Goal: Download file/media

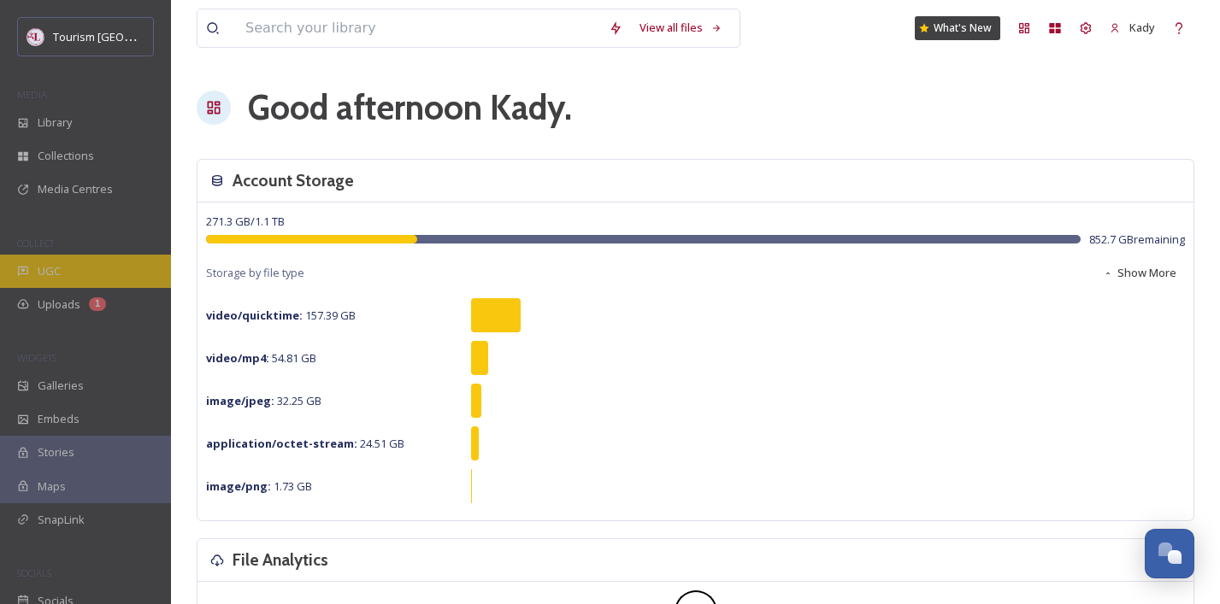
click at [39, 268] on span "UGC" at bounding box center [49, 271] width 23 height 16
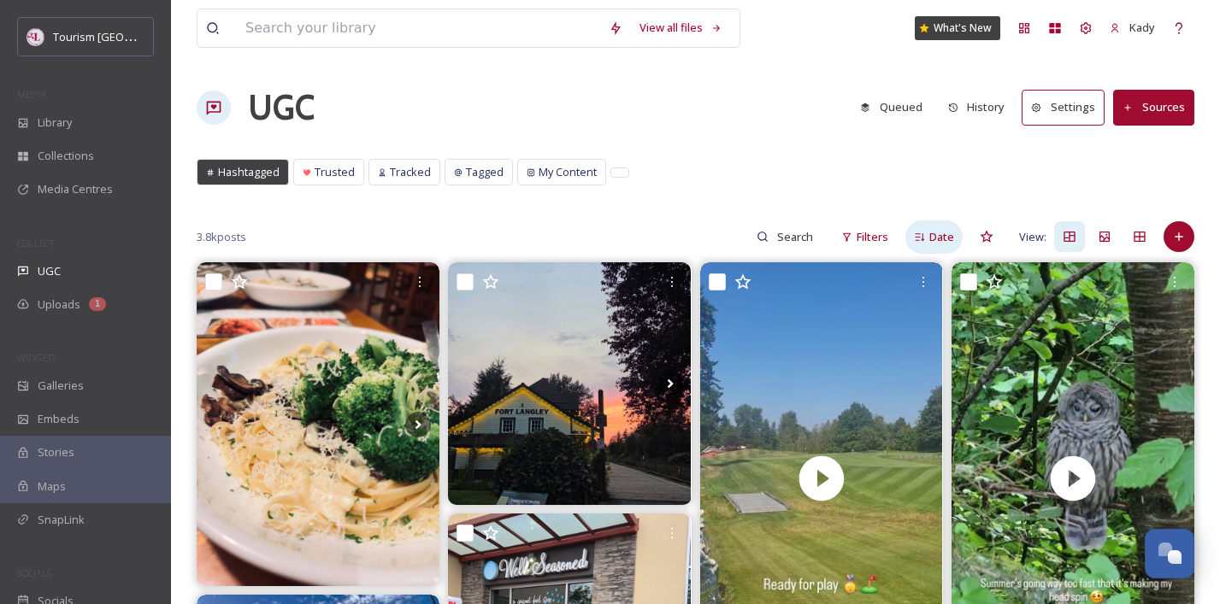
click at [934, 233] on span "Date" at bounding box center [941, 237] width 25 height 16
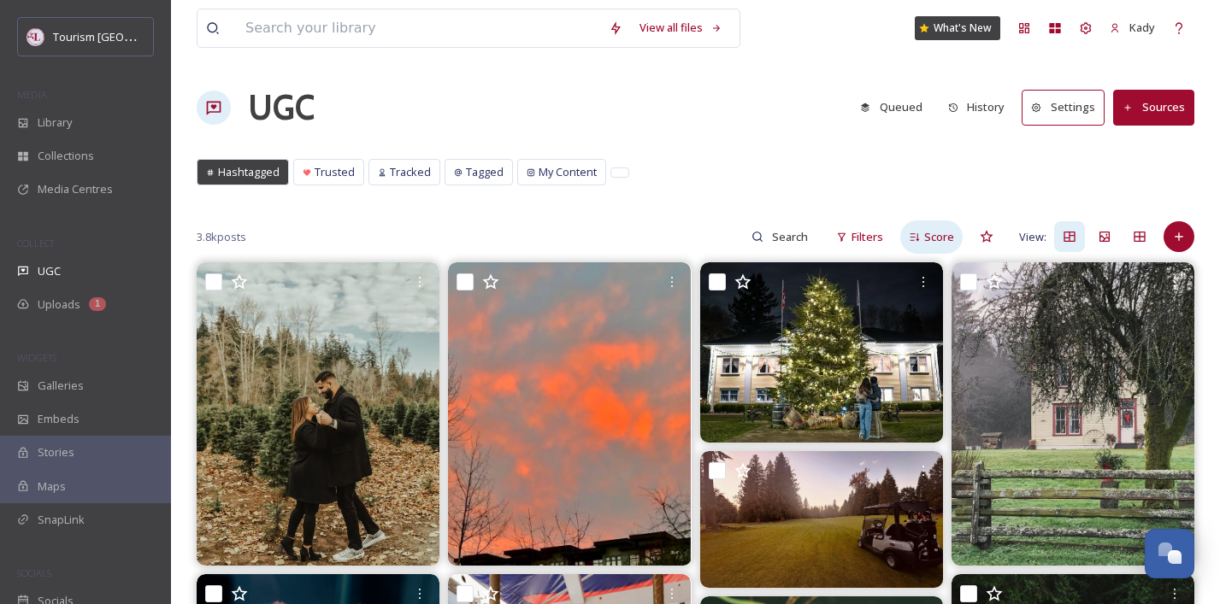
click at [934, 232] on span "Score" at bounding box center [939, 237] width 30 height 16
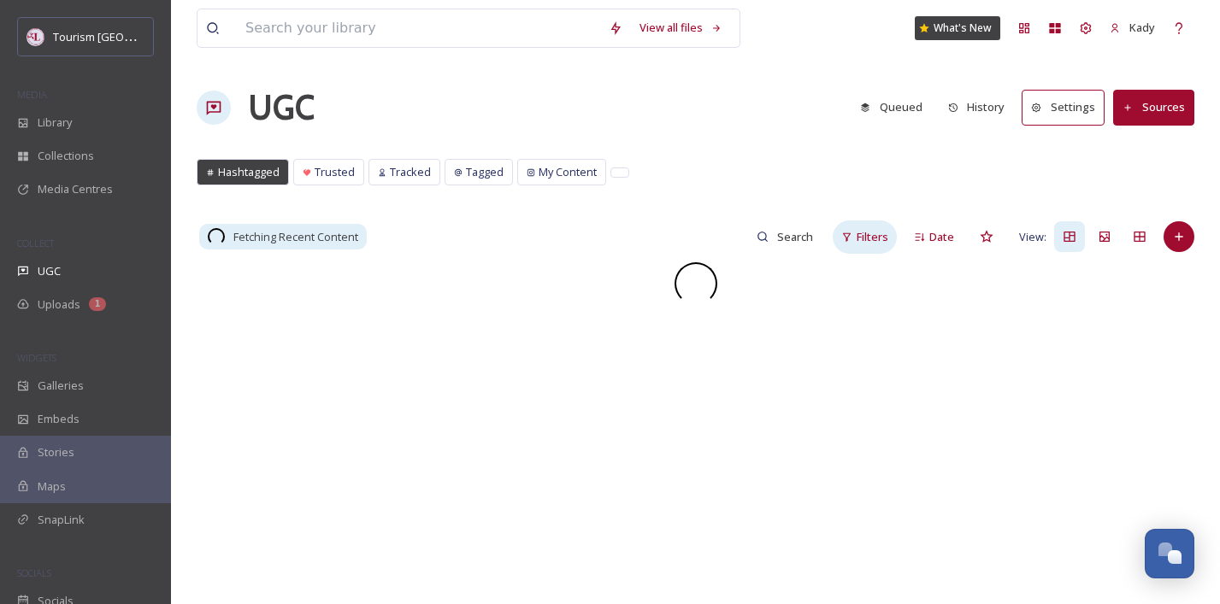
click at [865, 239] on span "Filters" at bounding box center [873, 237] width 32 height 16
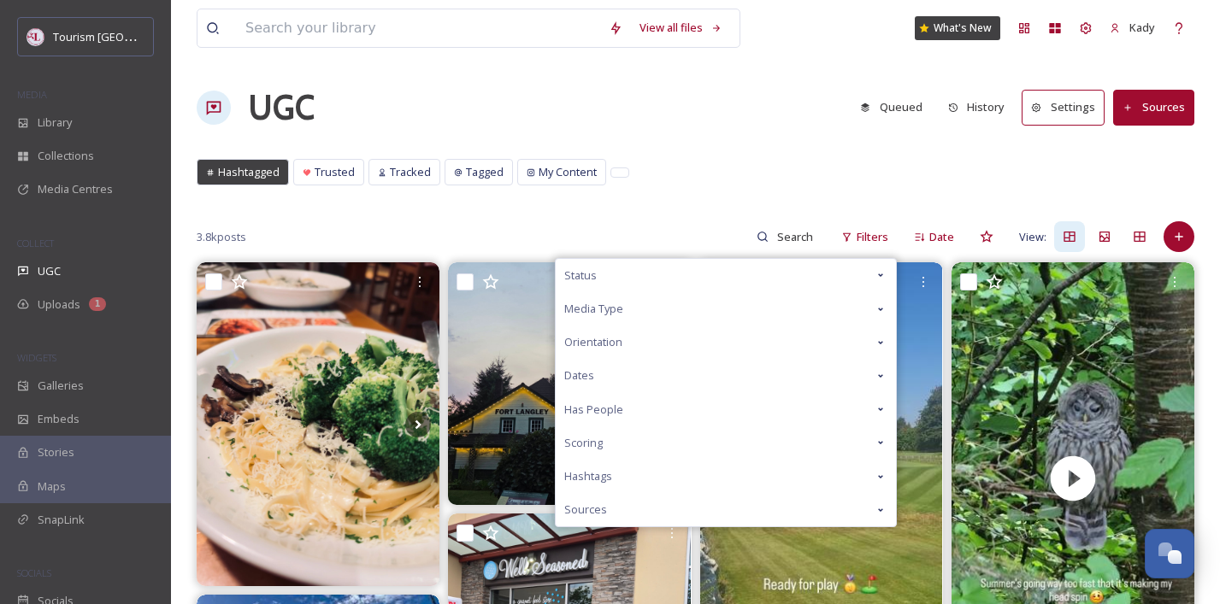
click at [580, 375] on span "Dates" at bounding box center [579, 376] width 30 height 16
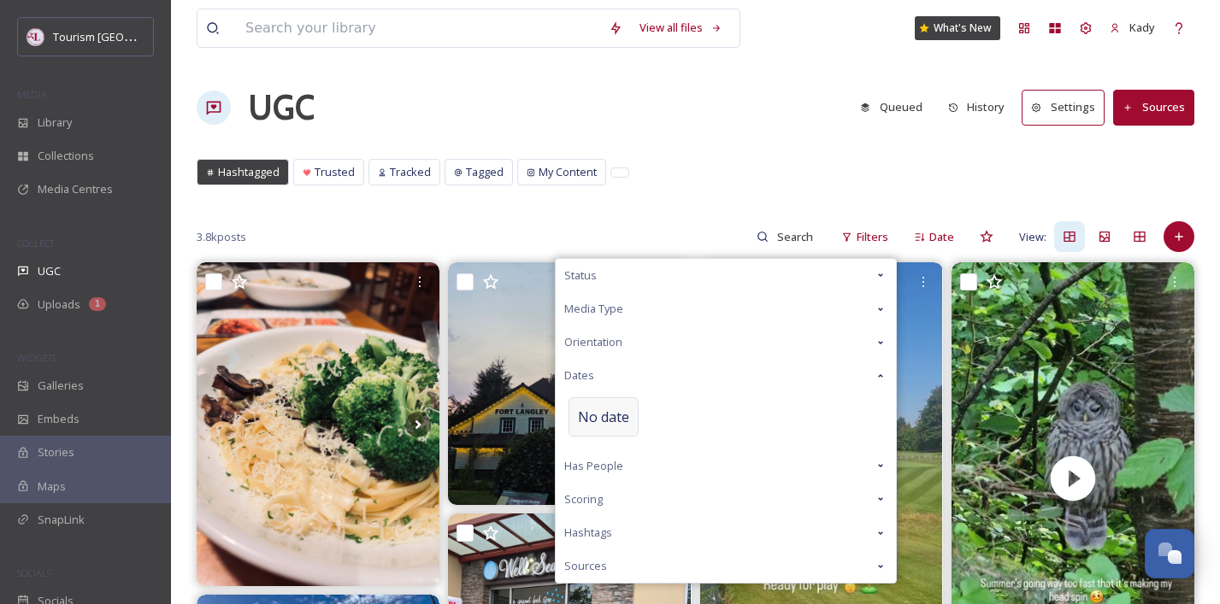
click at [595, 422] on span "No date" at bounding box center [603, 417] width 51 height 21
select select "7"
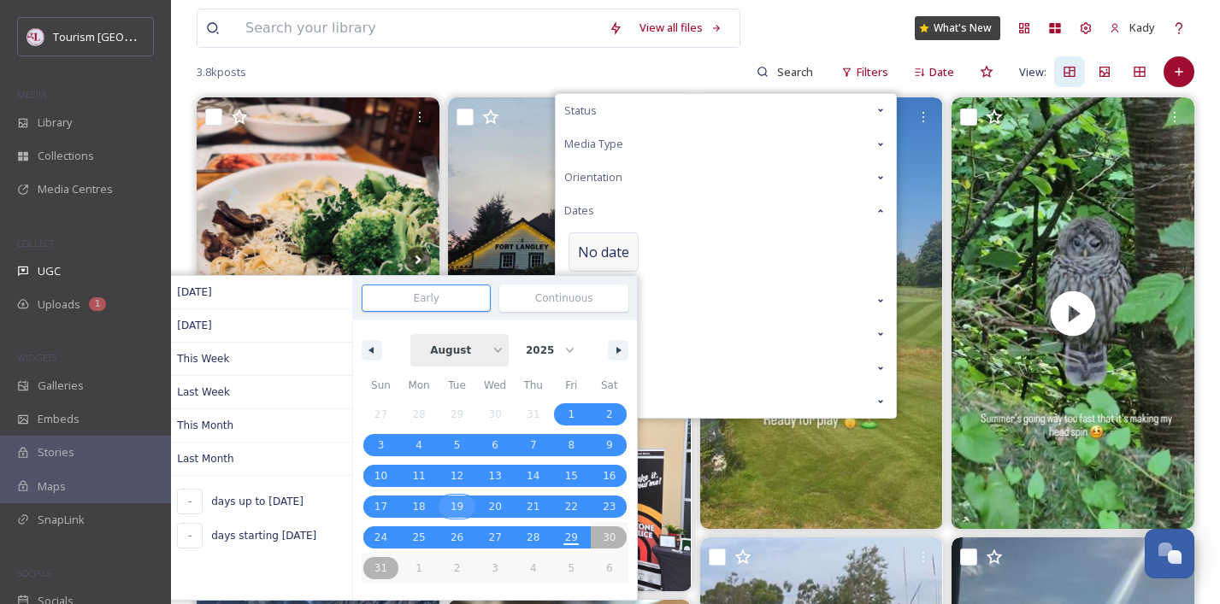
scroll to position [163, 0]
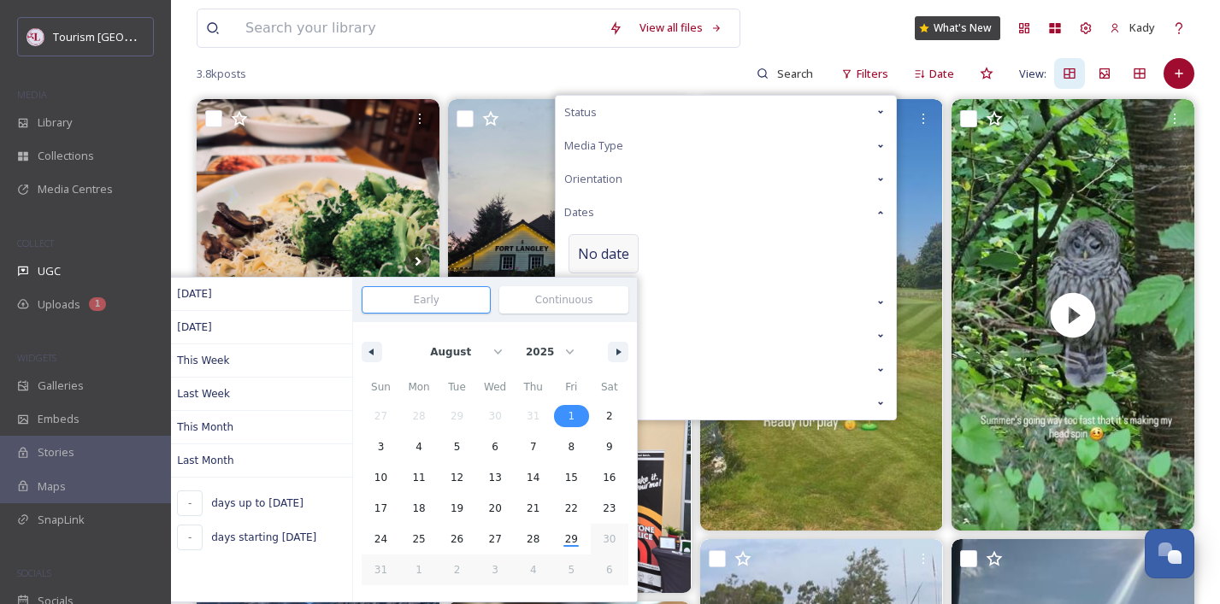
click at [568, 416] on span "1" at bounding box center [571, 416] width 38 height 22
type input "[DATE]"
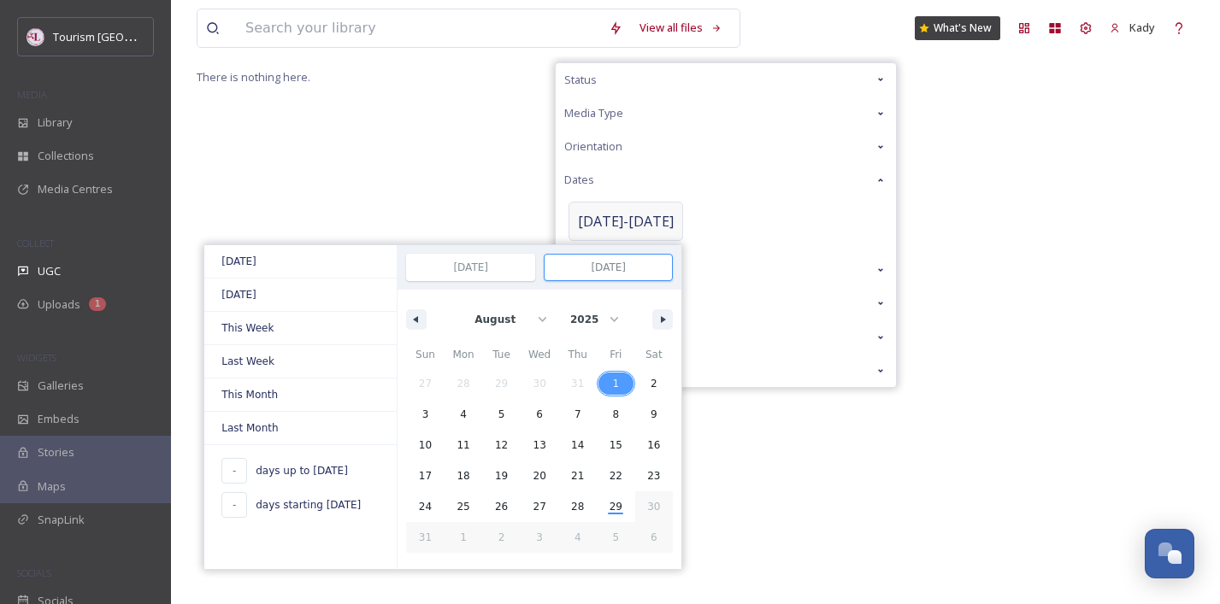
scroll to position [195, 0]
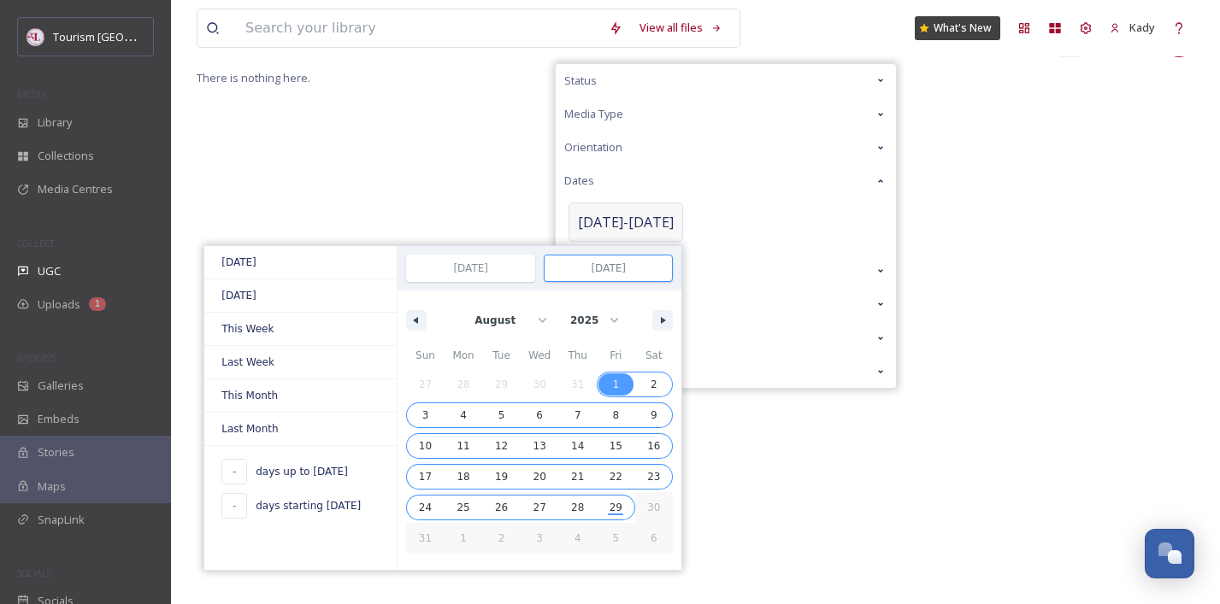
click at [610, 504] on span "29" at bounding box center [616, 507] width 13 height 31
type input "29"
type input "[DATE]"
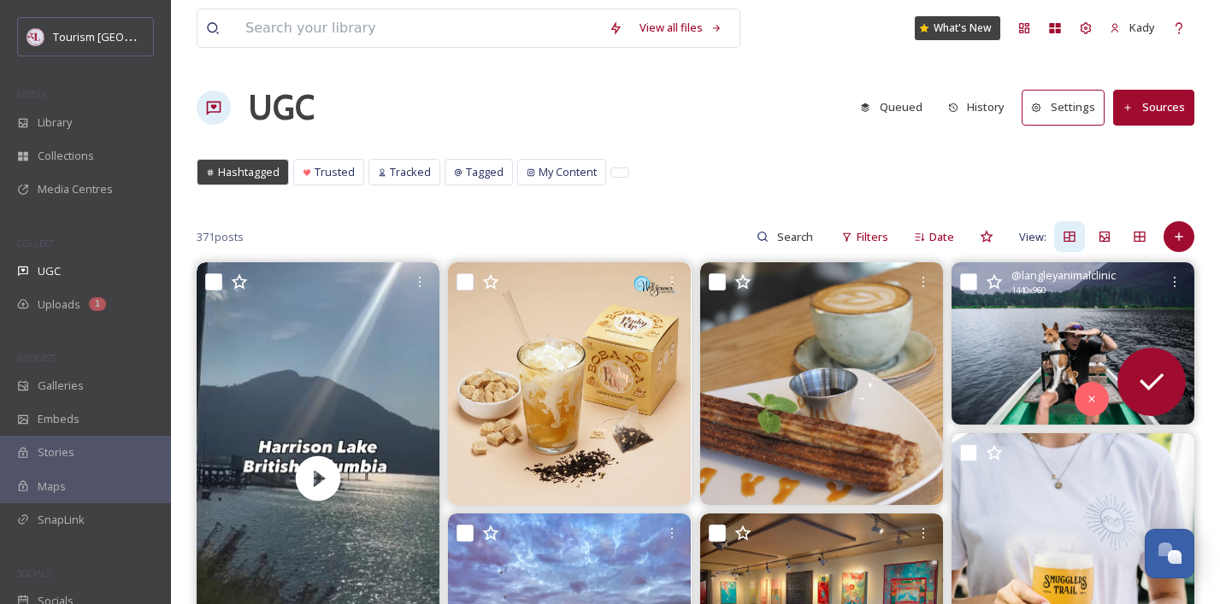
click at [979, 361] on img at bounding box center [1073, 343] width 243 height 162
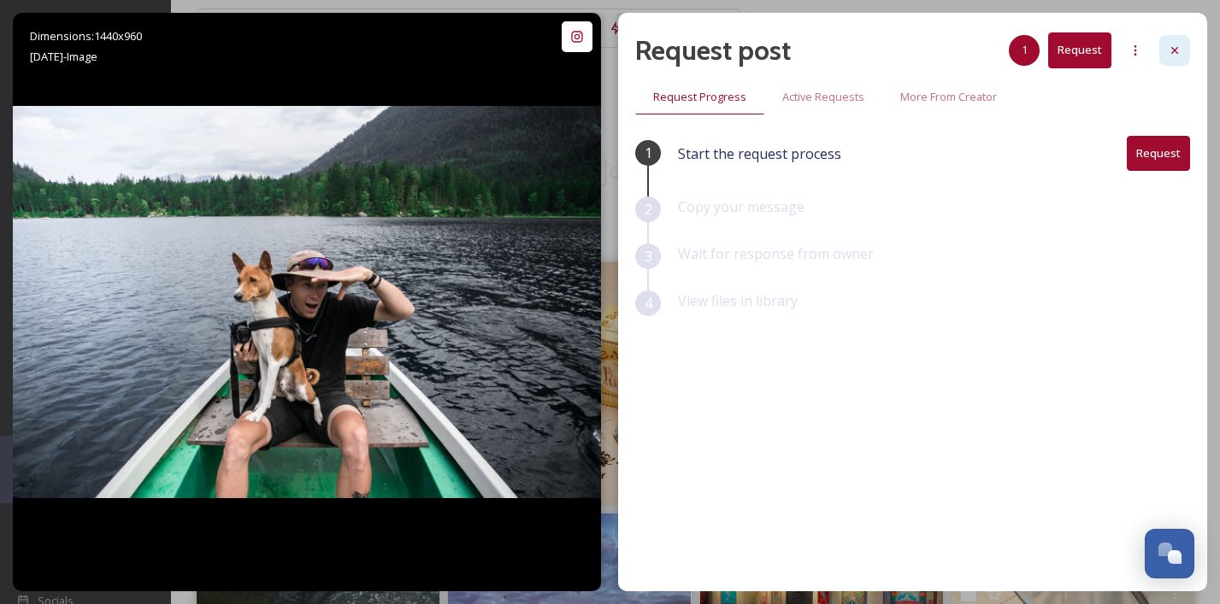
click at [1171, 64] on div at bounding box center [1174, 50] width 31 height 31
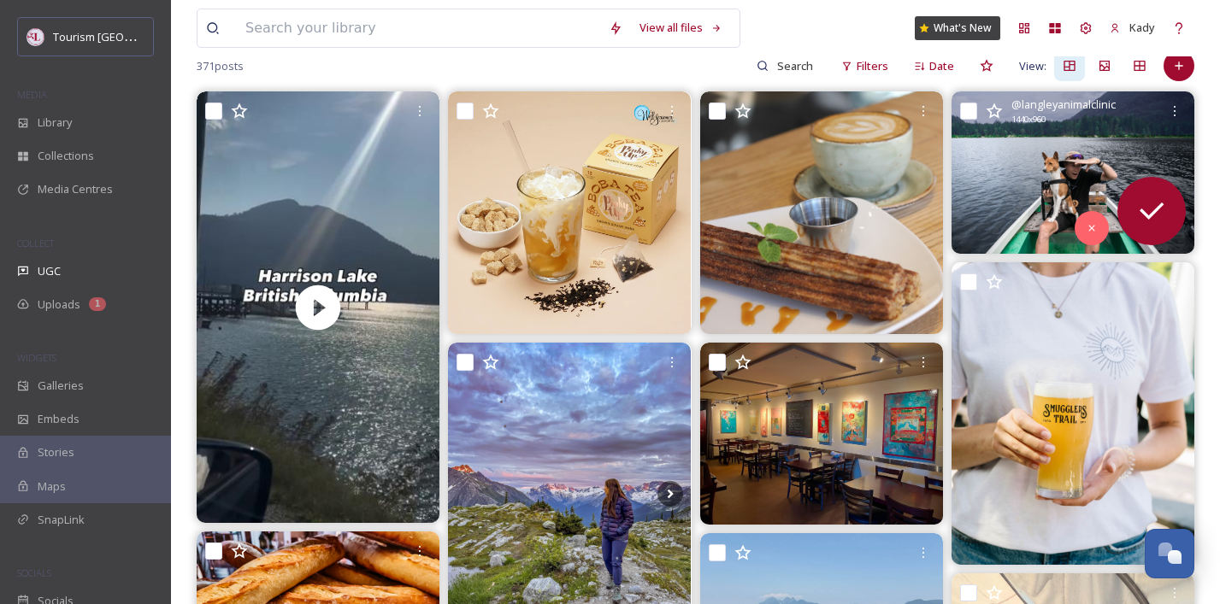
scroll to position [145, 0]
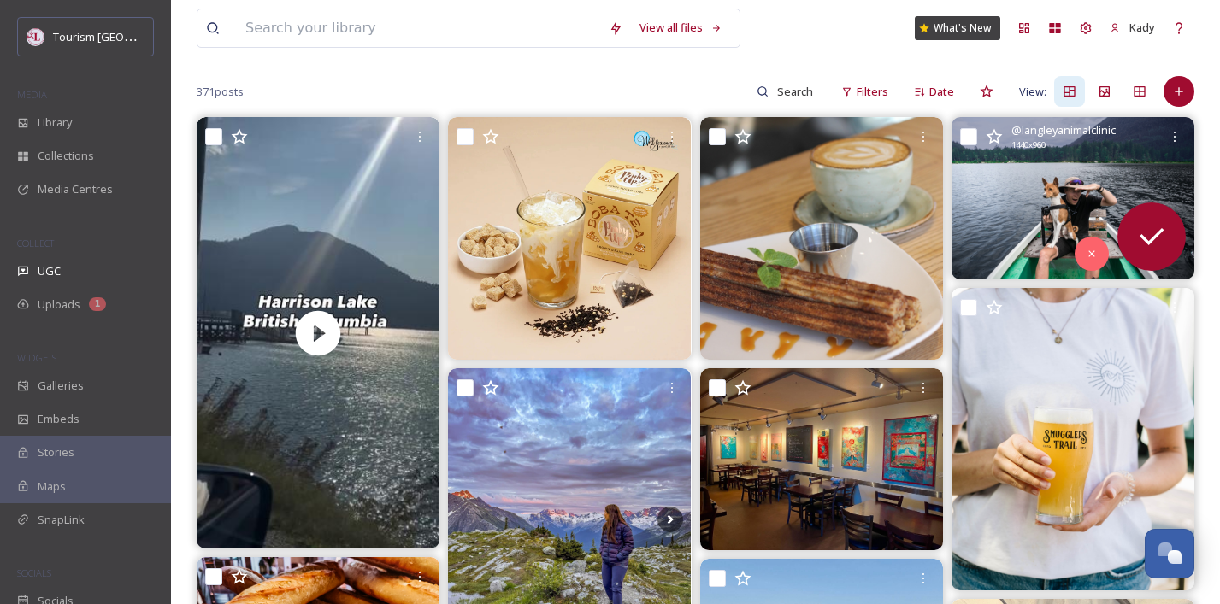
click at [1011, 209] on img at bounding box center [1073, 198] width 243 height 162
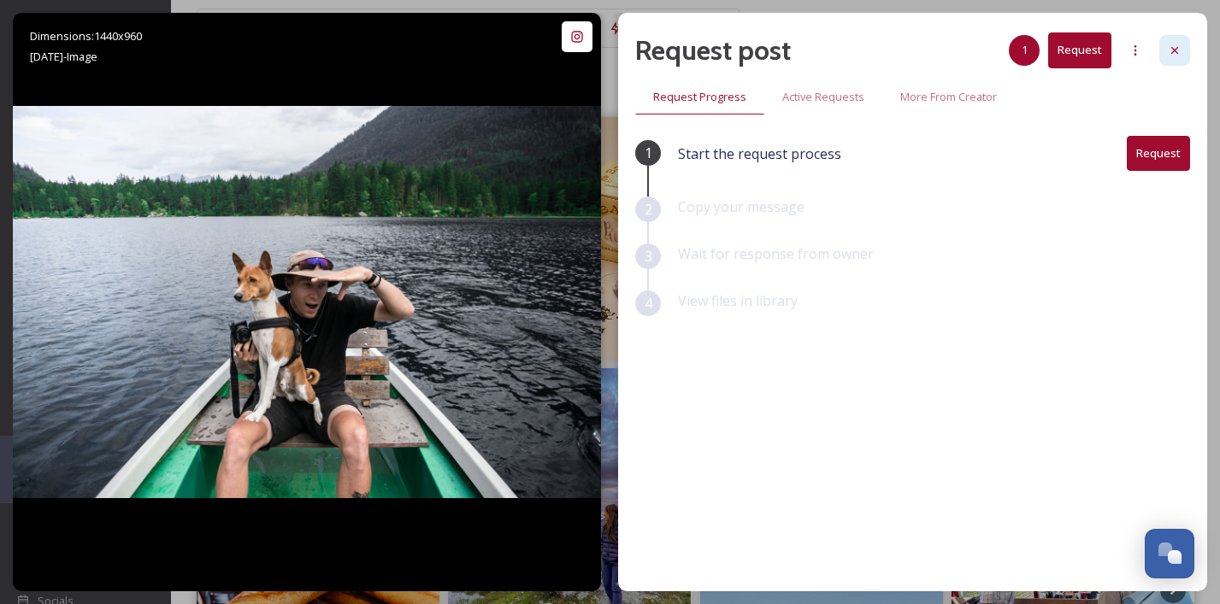
click at [1179, 50] on icon at bounding box center [1175, 51] width 14 height 14
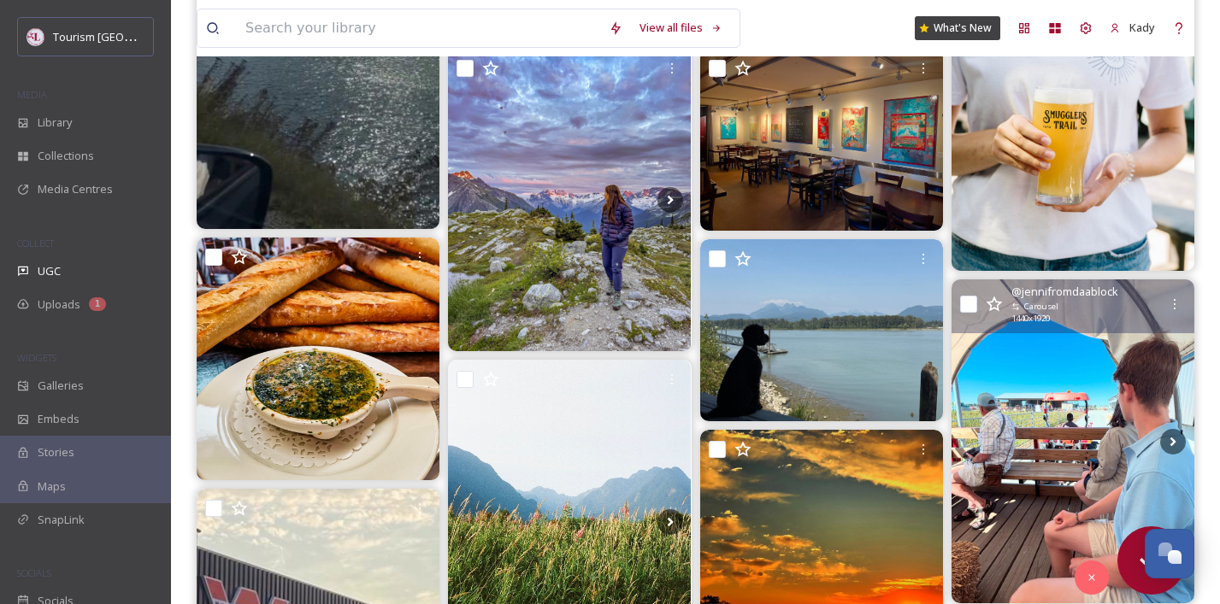
scroll to position [472, 0]
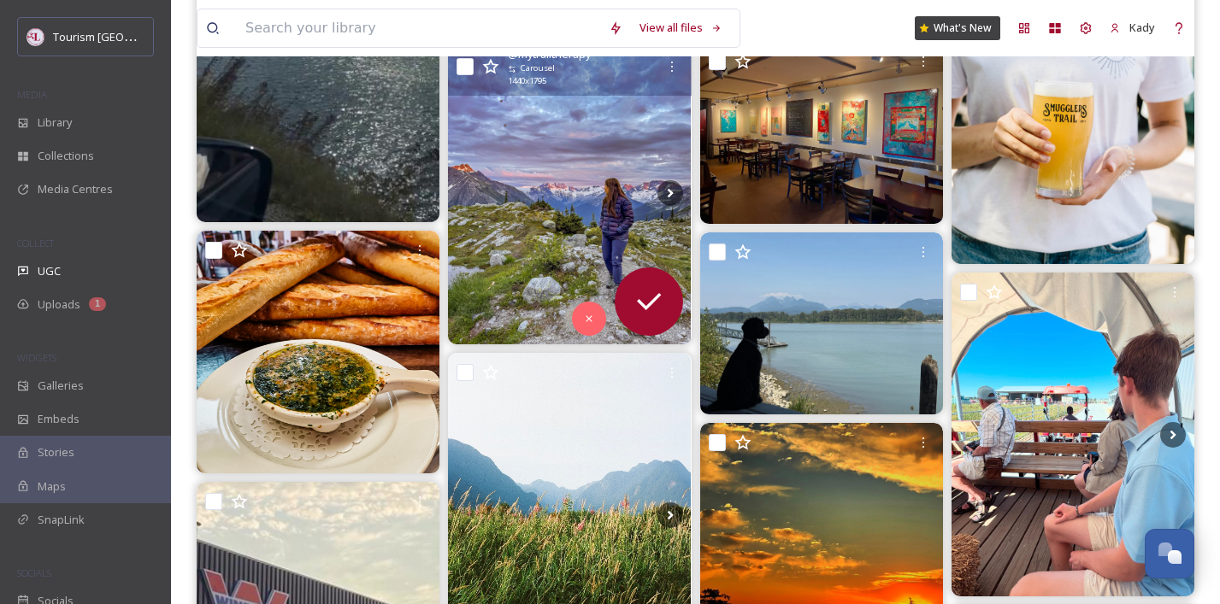
click at [510, 195] on img at bounding box center [569, 193] width 243 height 303
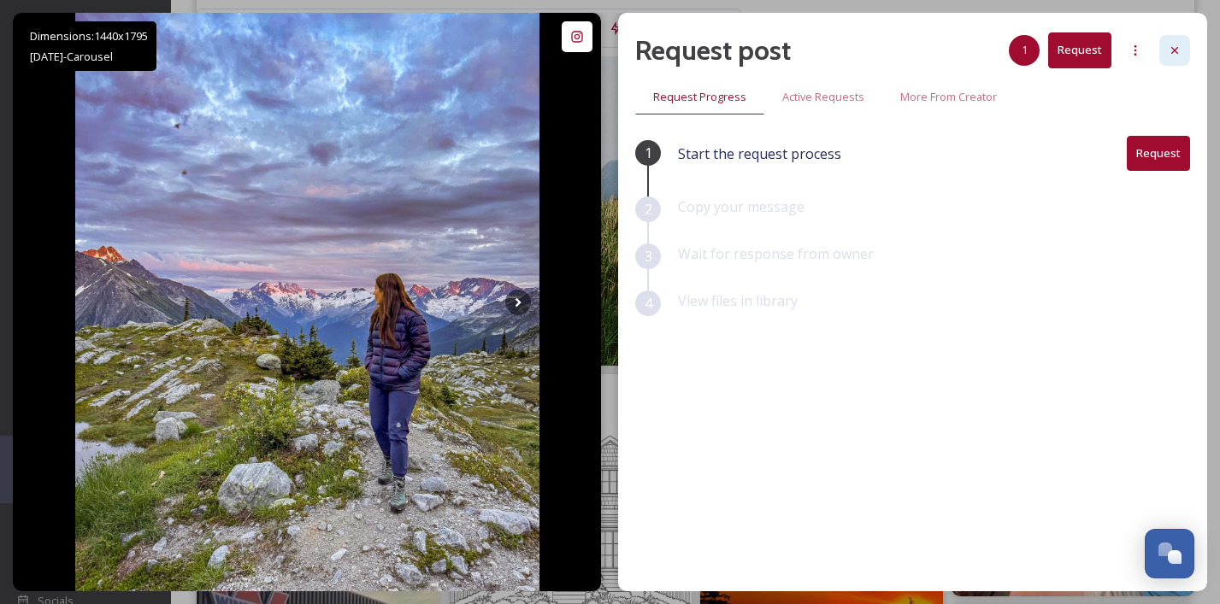
click at [1181, 50] on icon at bounding box center [1175, 51] width 14 height 14
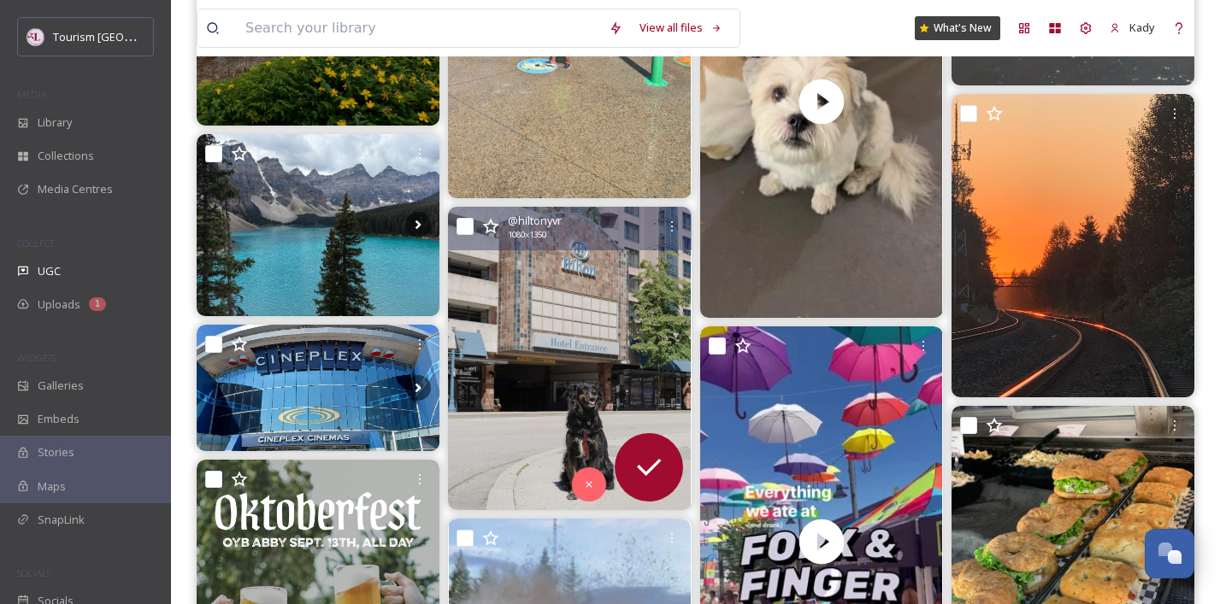
scroll to position [1590, 0]
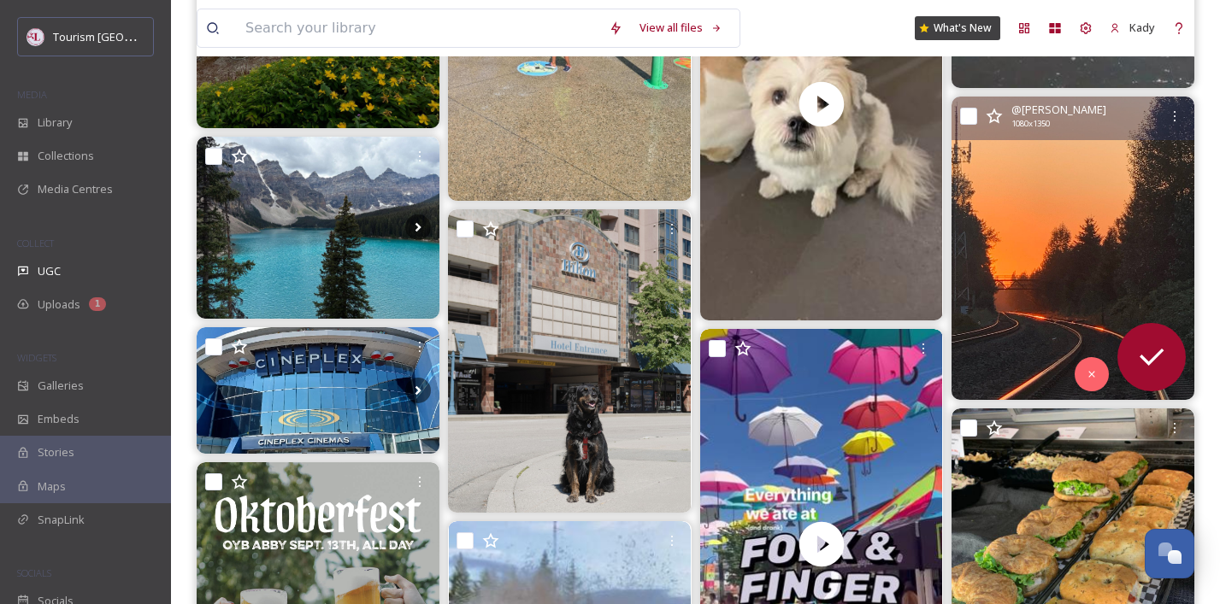
click at [1101, 227] on img at bounding box center [1073, 249] width 243 height 304
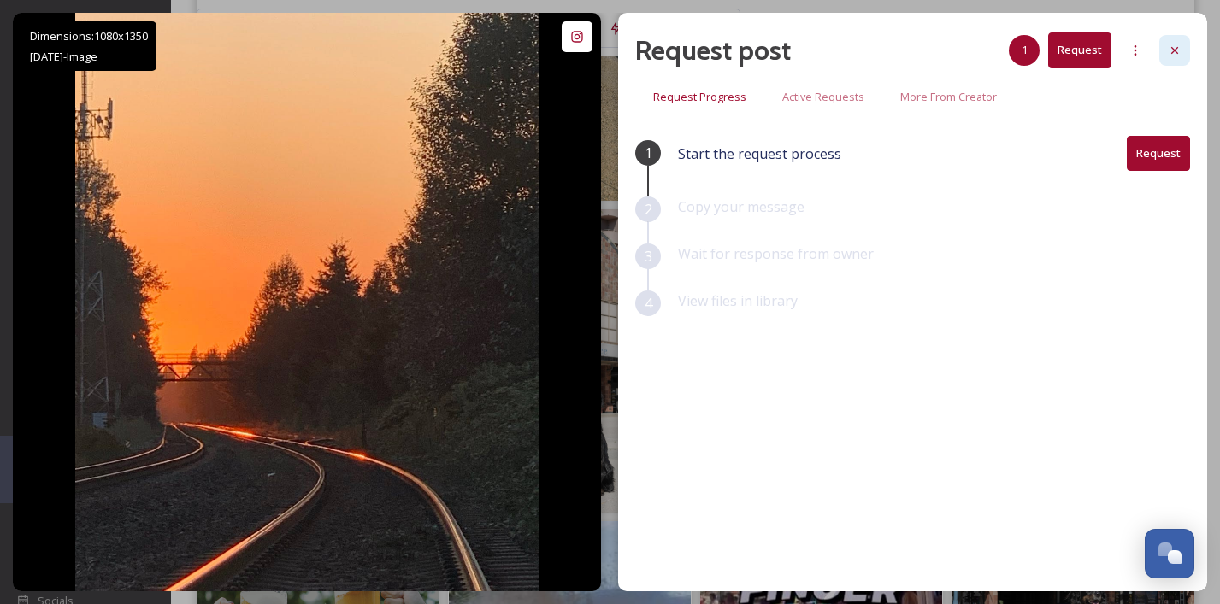
click at [1166, 46] on div at bounding box center [1174, 50] width 31 height 31
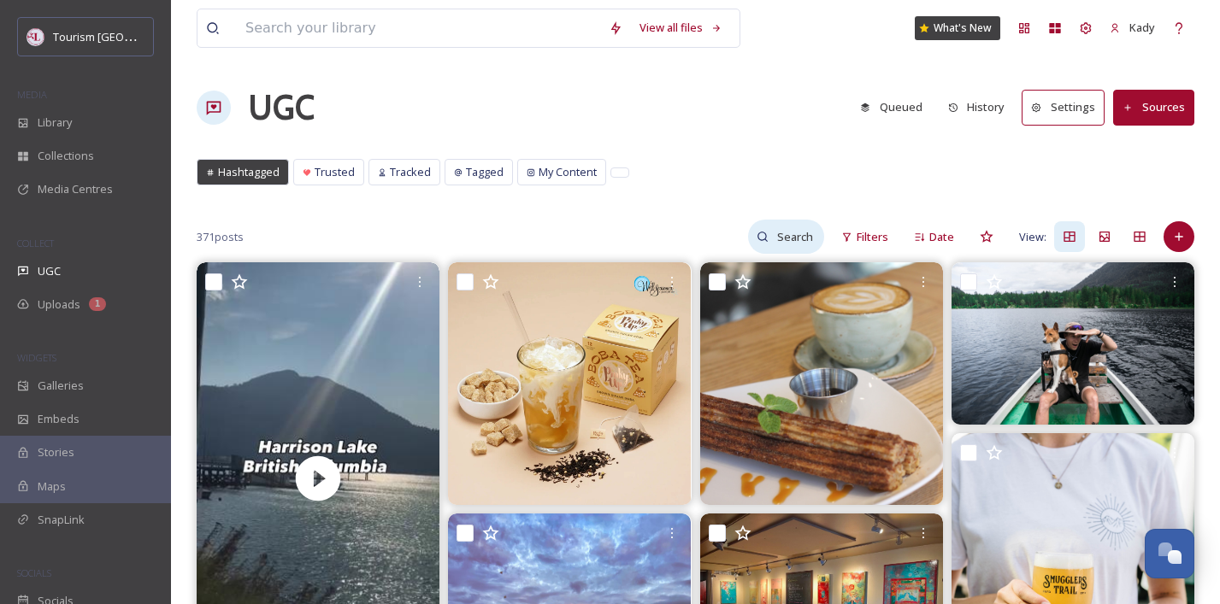
click at [790, 233] on input at bounding box center [797, 237] width 56 height 34
type input "#[PERSON_NAME]"
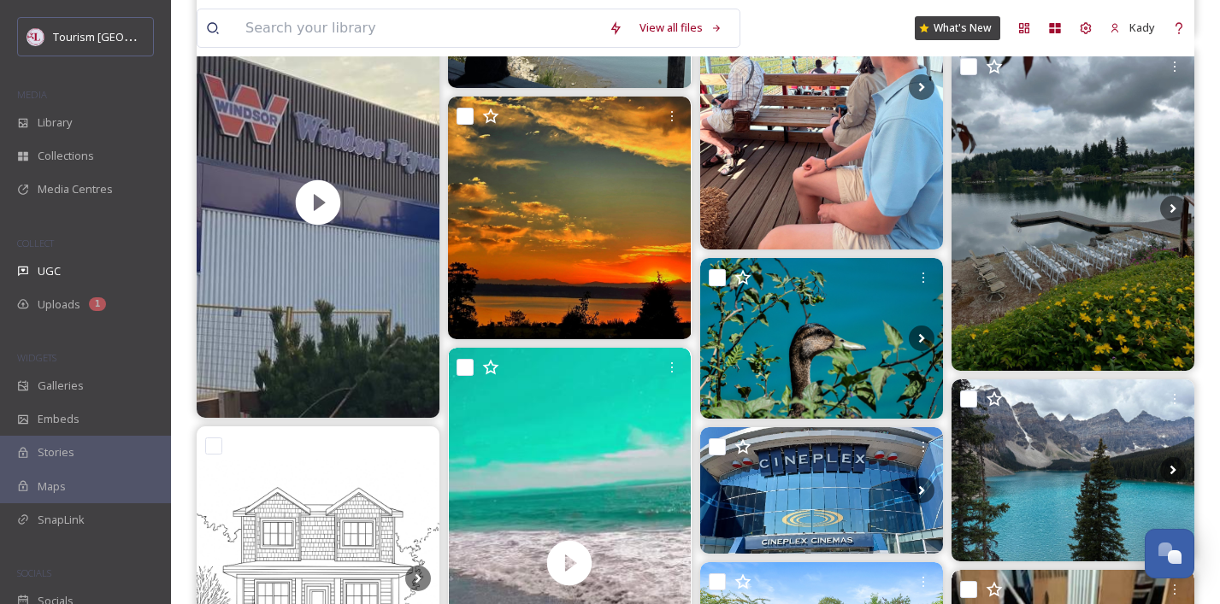
scroll to position [522, 0]
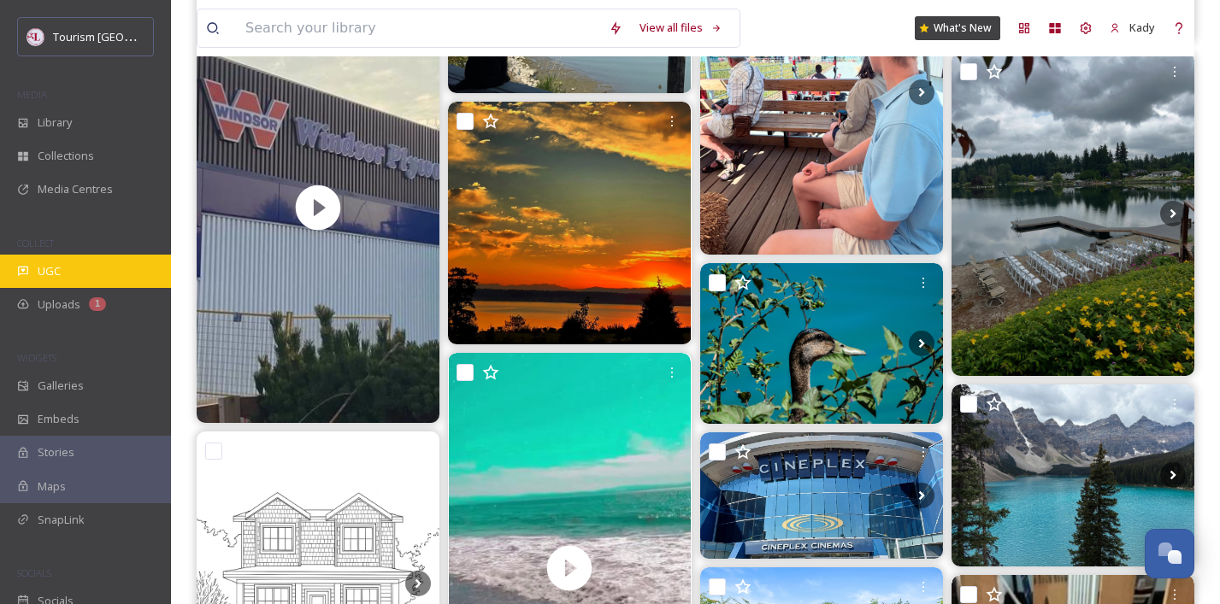
click at [59, 274] on span "UGC" at bounding box center [49, 271] width 23 height 16
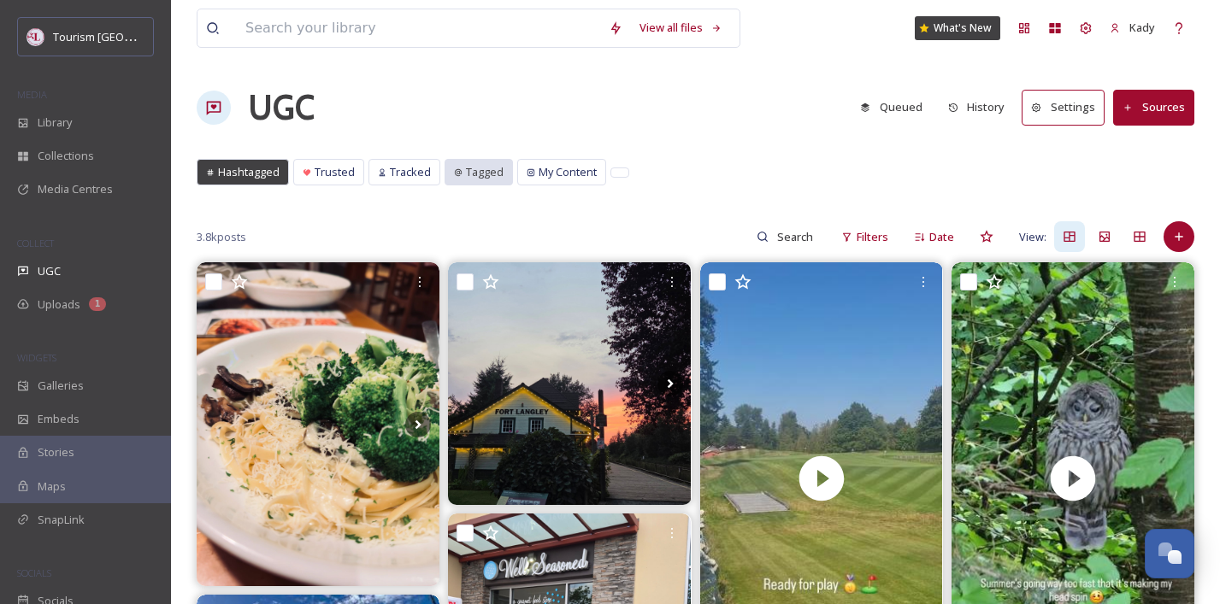
click at [471, 169] on span "Tagged" at bounding box center [485, 172] width 38 height 16
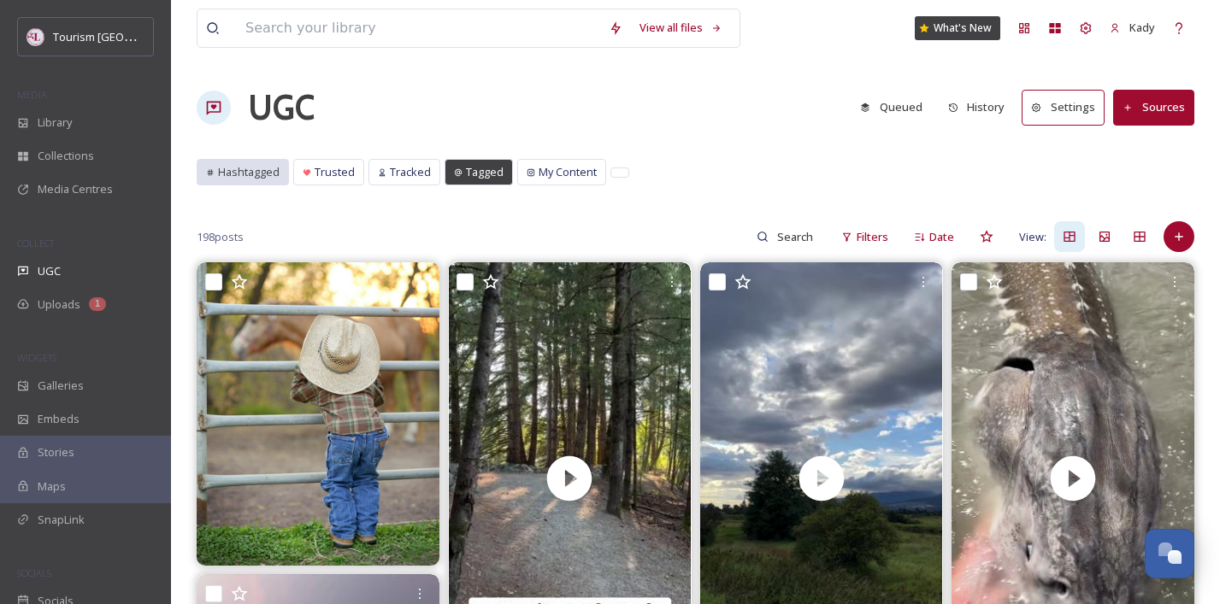
click at [267, 172] on span "Hashtagged" at bounding box center [249, 172] width 62 height 16
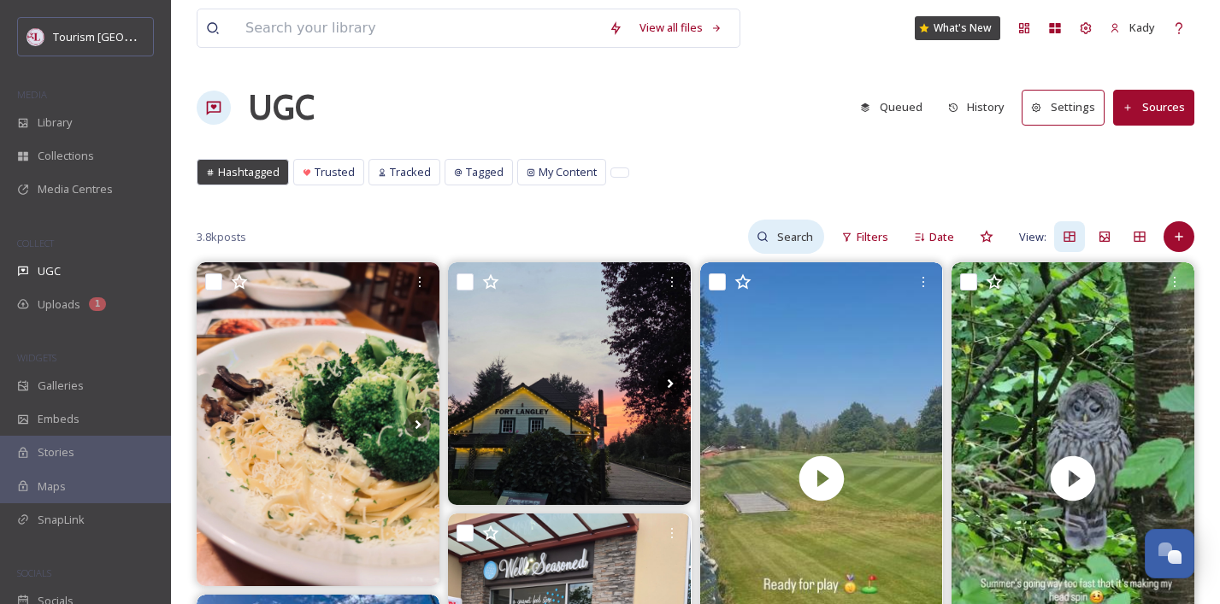
click at [790, 239] on input at bounding box center [797, 237] width 56 height 34
type input "[PERSON_NAME]"
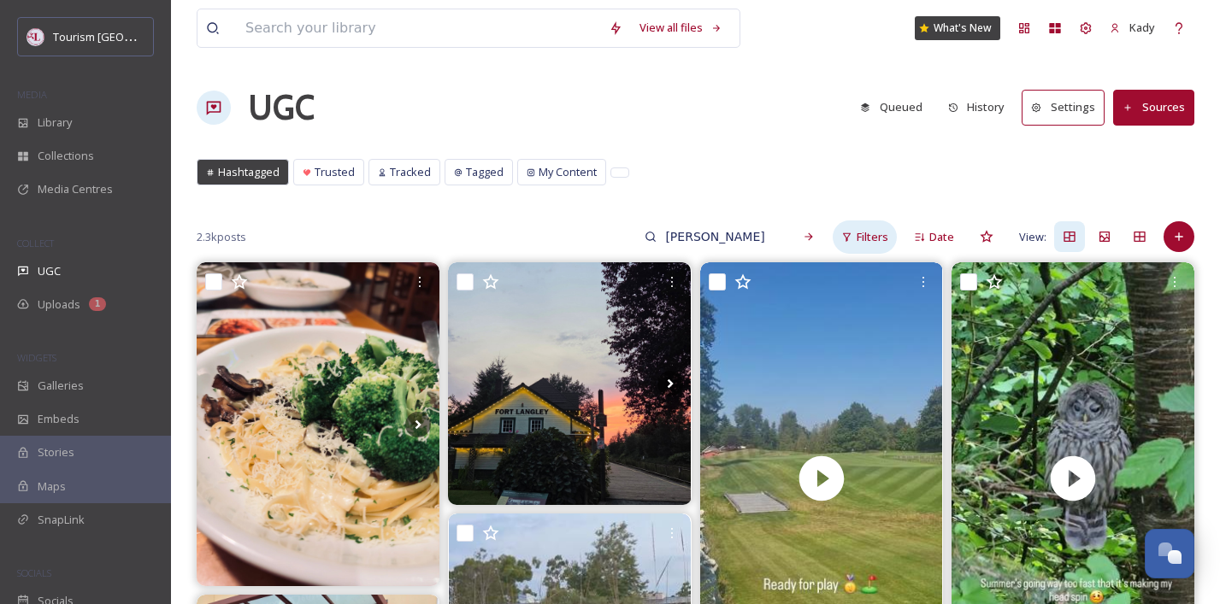
click at [858, 232] on span "Filters" at bounding box center [873, 237] width 32 height 16
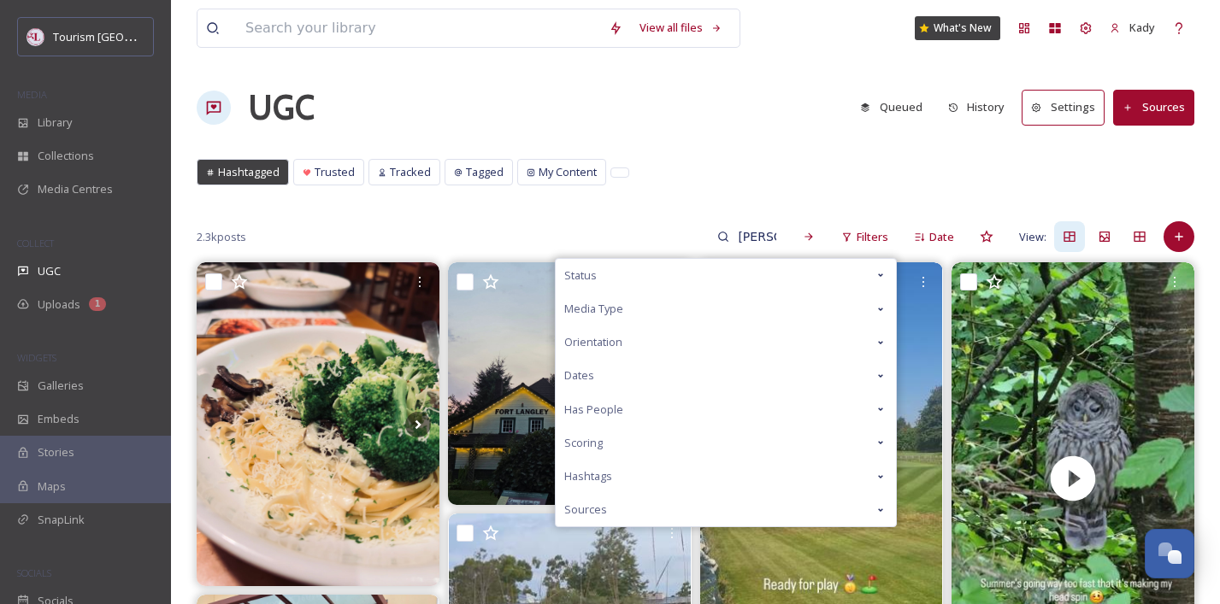
click at [629, 371] on div "Dates" at bounding box center [726, 375] width 340 height 33
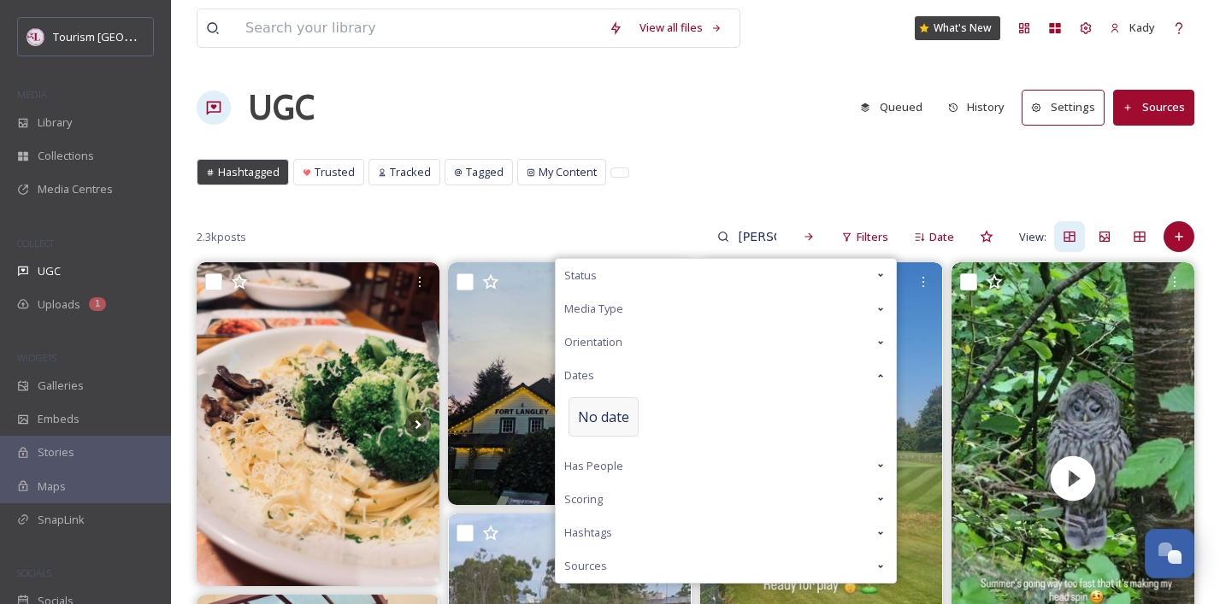
click at [622, 407] on span "No date" at bounding box center [603, 417] width 51 height 21
select select "7"
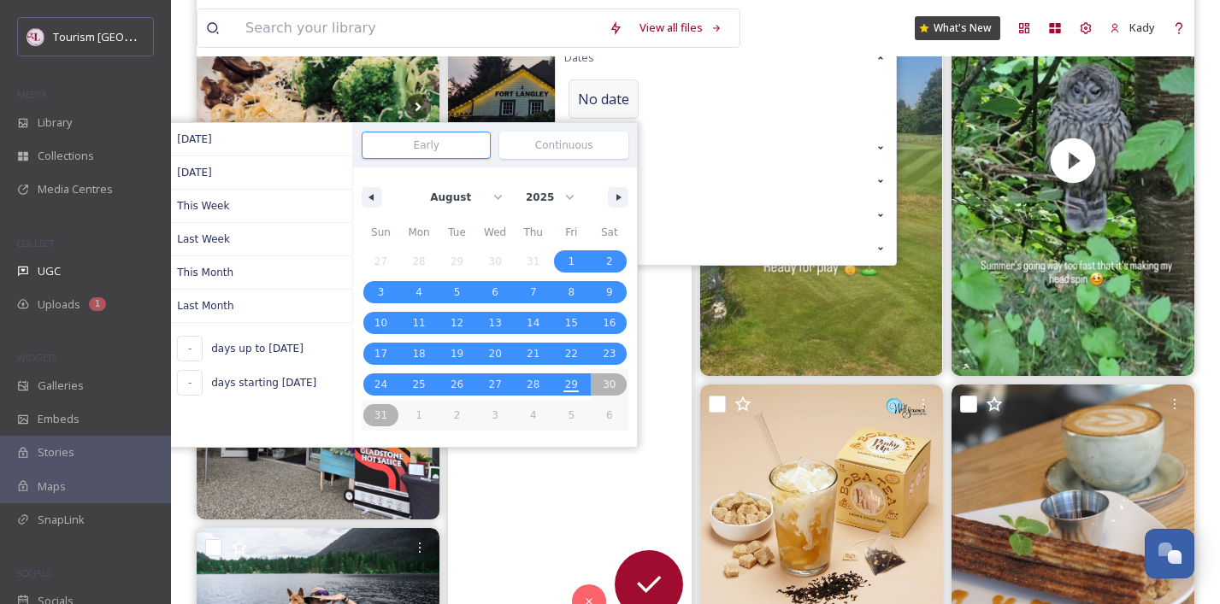
scroll to position [344, 0]
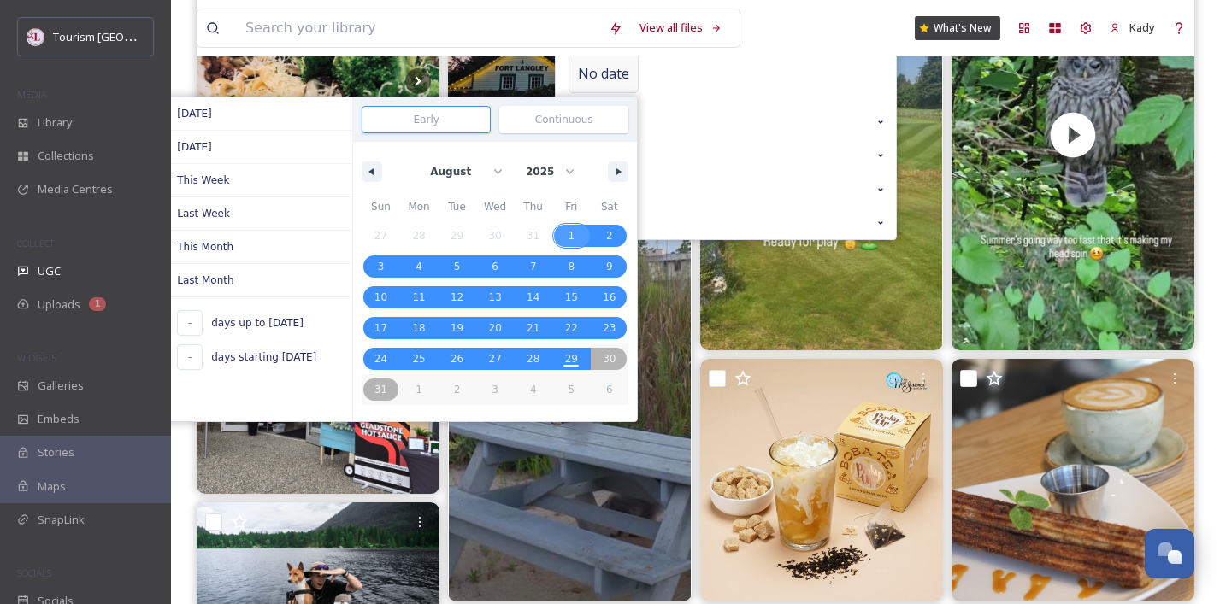
click at [560, 231] on span "1" at bounding box center [571, 236] width 38 height 22
type input "[DATE]"
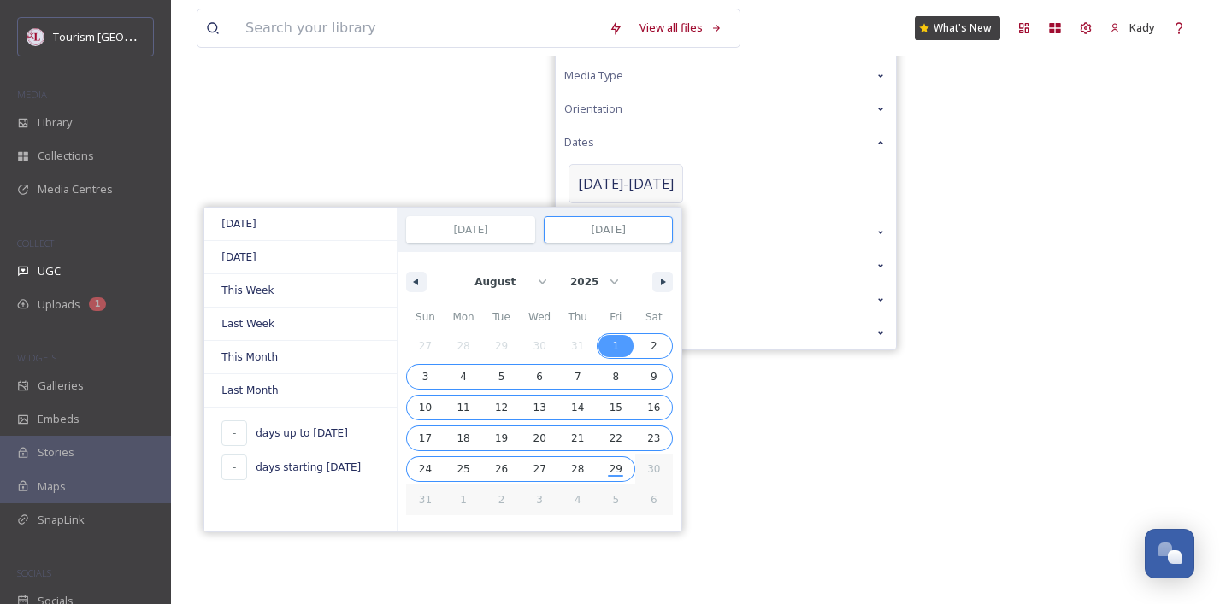
scroll to position [238, 0]
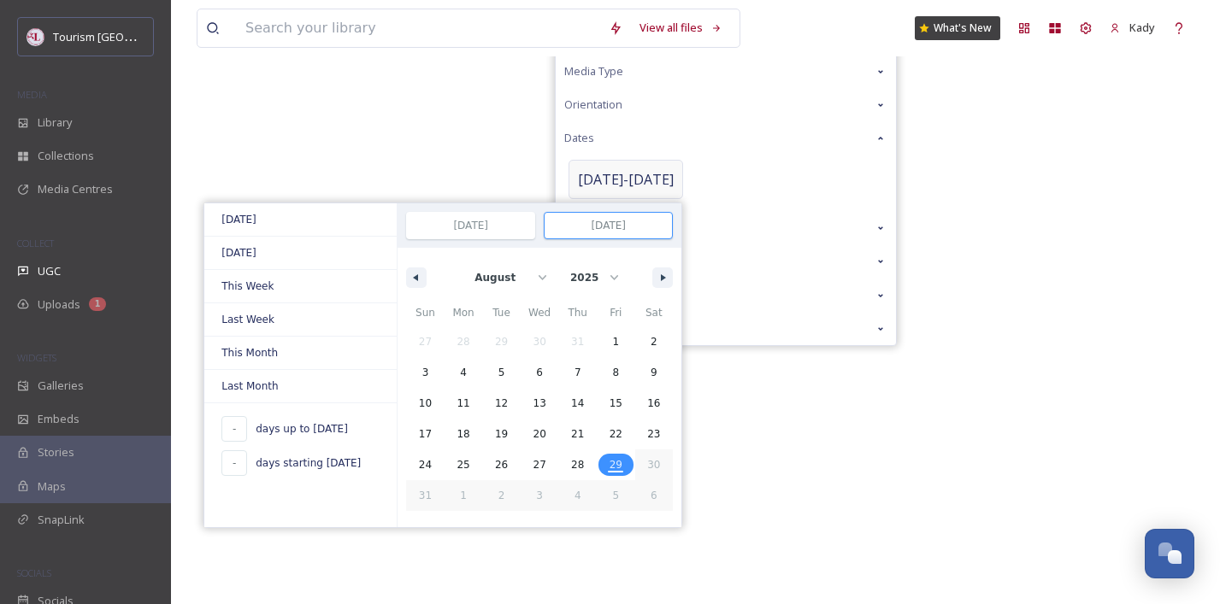
click at [610, 470] on span "29" at bounding box center [616, 465] width 13 height 31
type input "29"
type input "[DATE]"
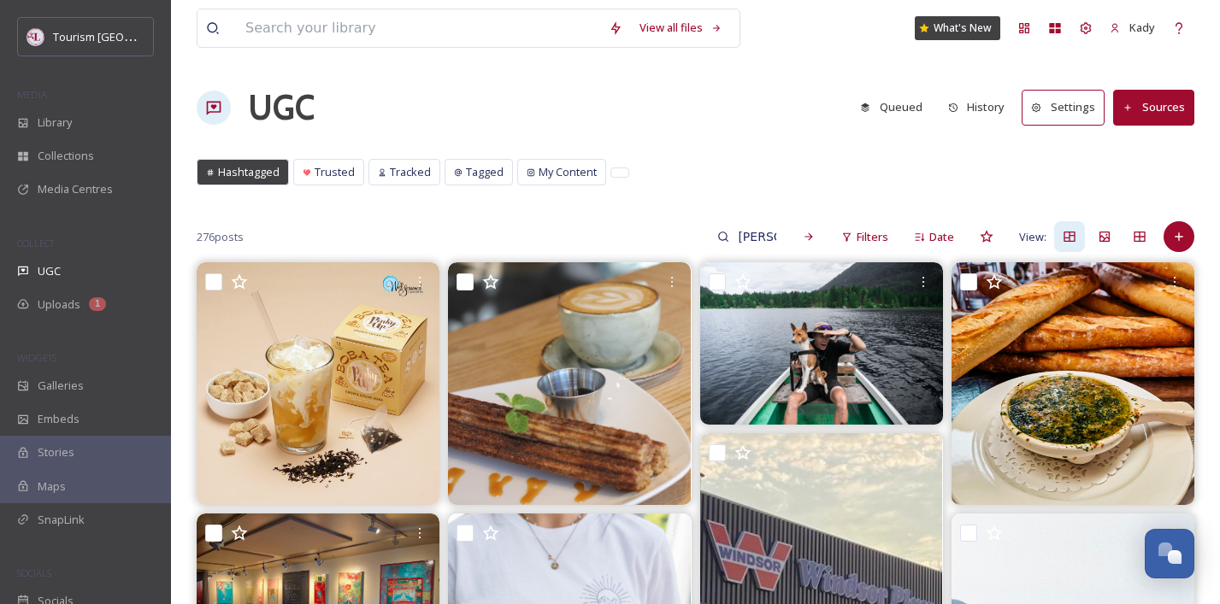
click at [811, 177] on div "Hashtagged Trusted Tracked Tagged My Content Hashtagged Trusted Tracked Tagged …" at bounding box center [696, 176] width 998 height 35
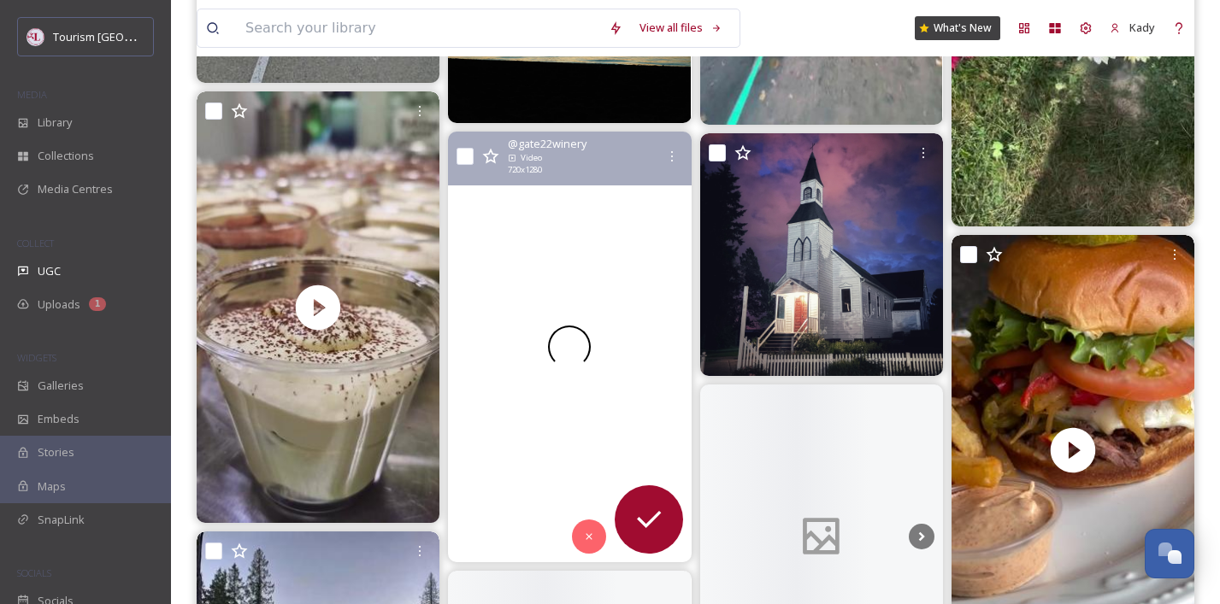
scroll to position [8104, 0]
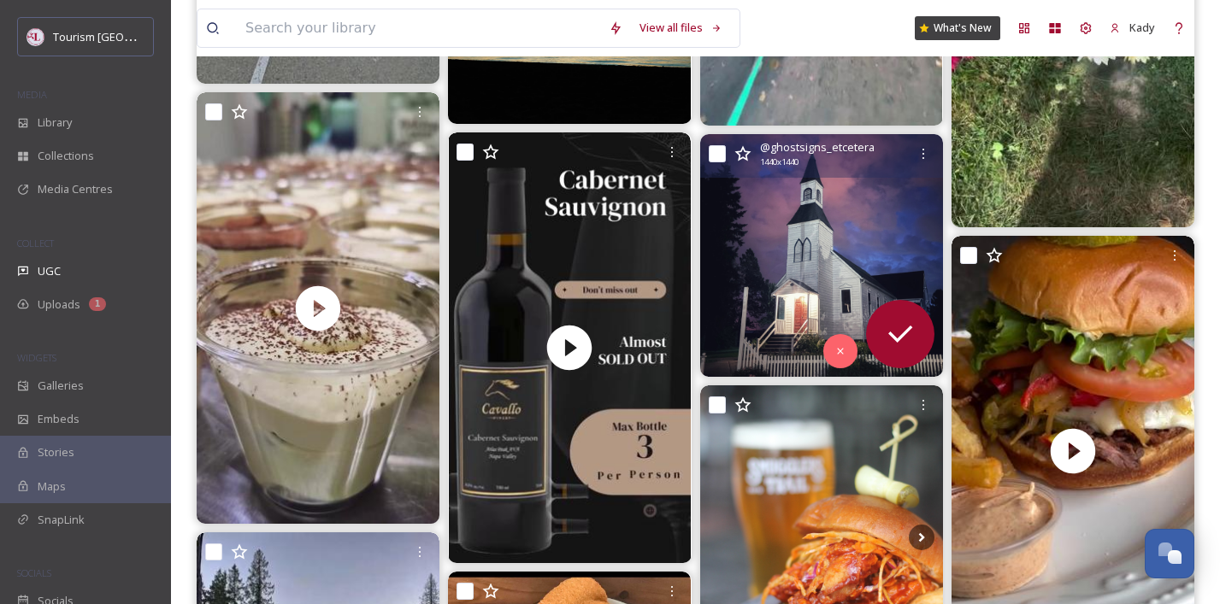
click at [798, 227] on img at bounding box center [821, 255] width 243 height 243
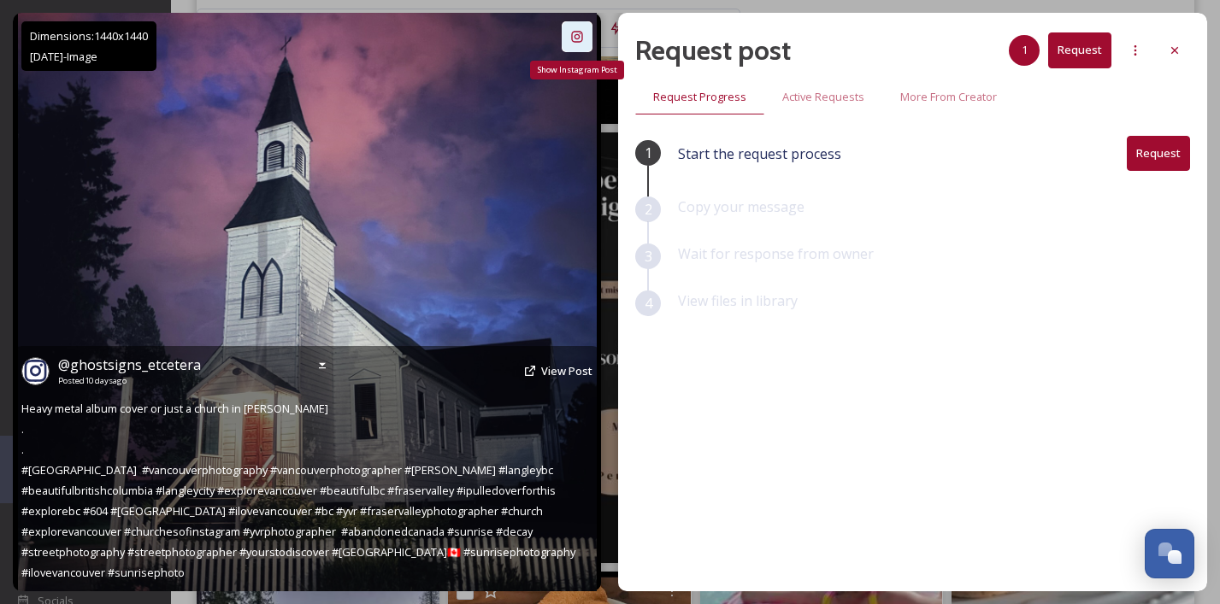
click at [577, 32] on icon at bounding box center [577, 37] width 14 height 14
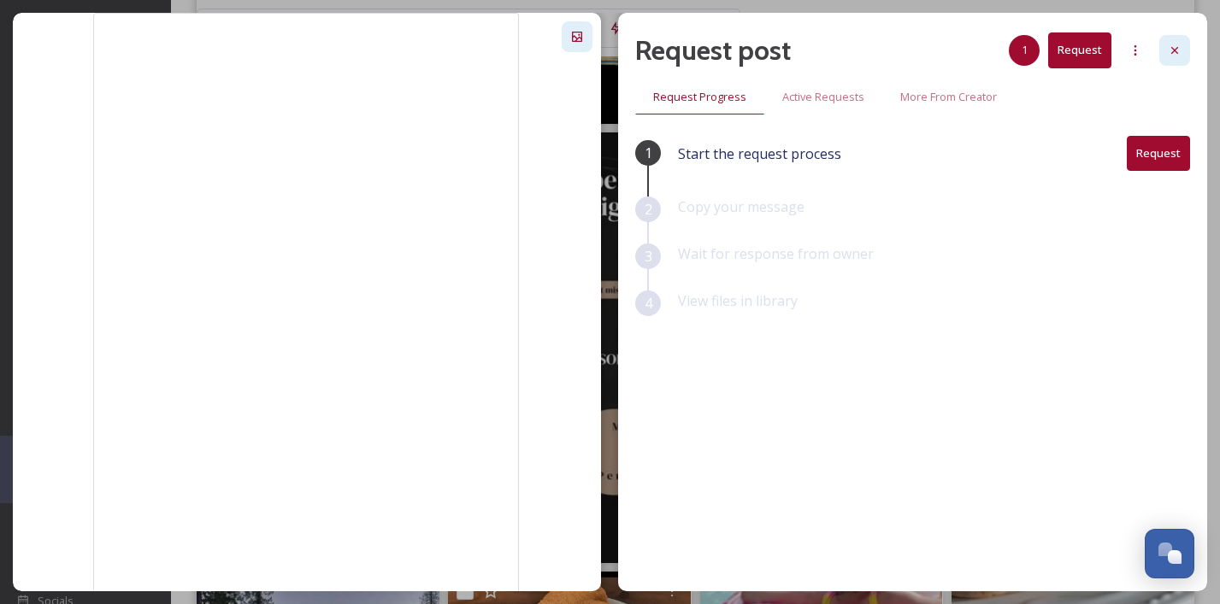
click at [1173, 50] on icon at bounding box center [1174, 50] width 7 height 7
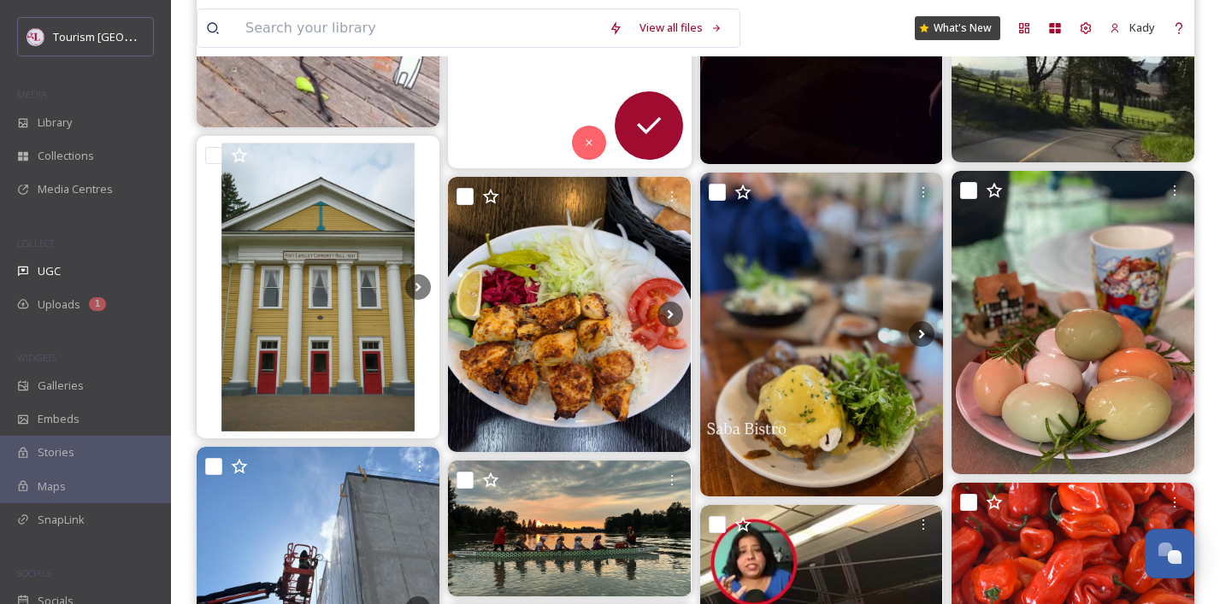
scroll to position [9821, 0]
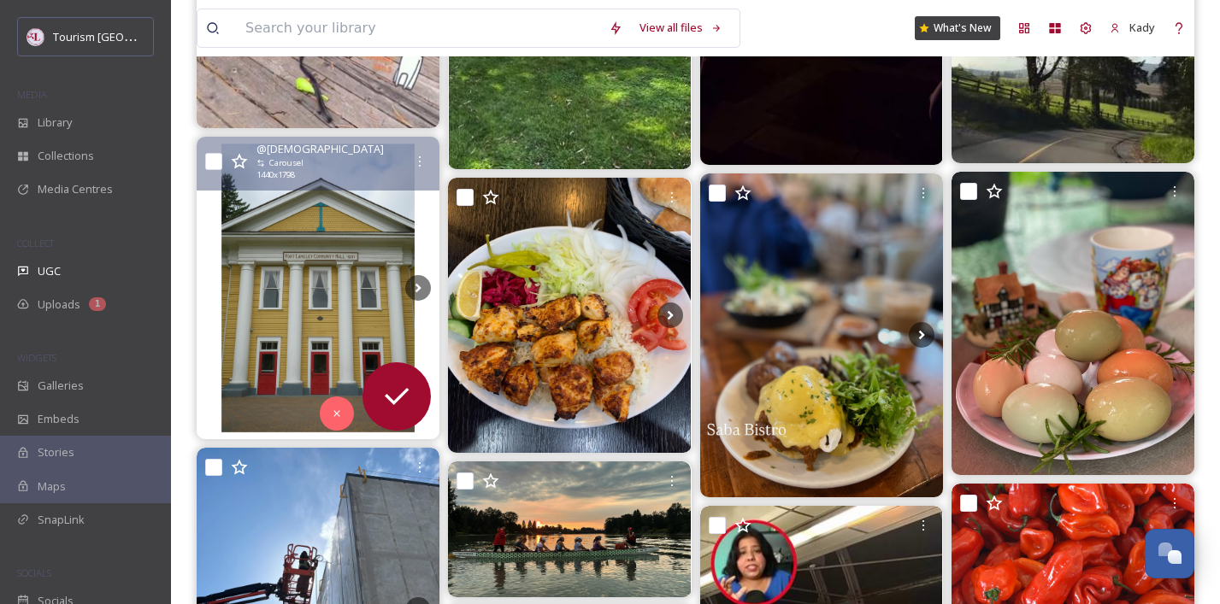
click at [298, 245] on img at bounding box center [318, 289] width 243 height 304
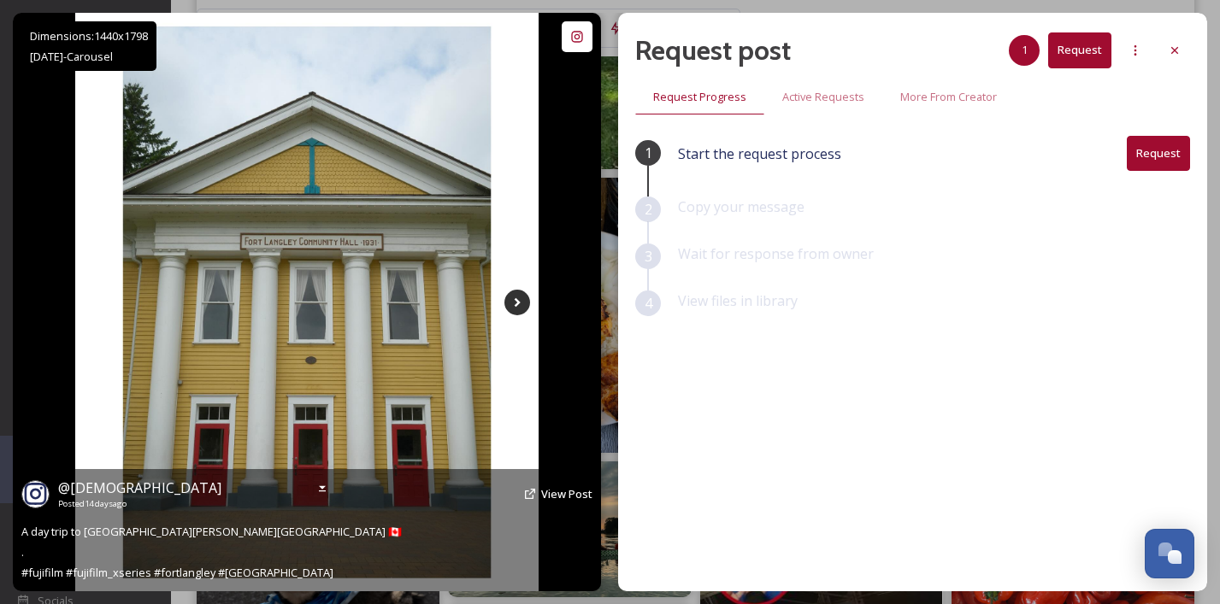
click at [521, 301] on icon at bounding box center [517, 303] width 26 height 26
click at [518, 302] on icon at bounding box center [518, 302] width 6 height 9
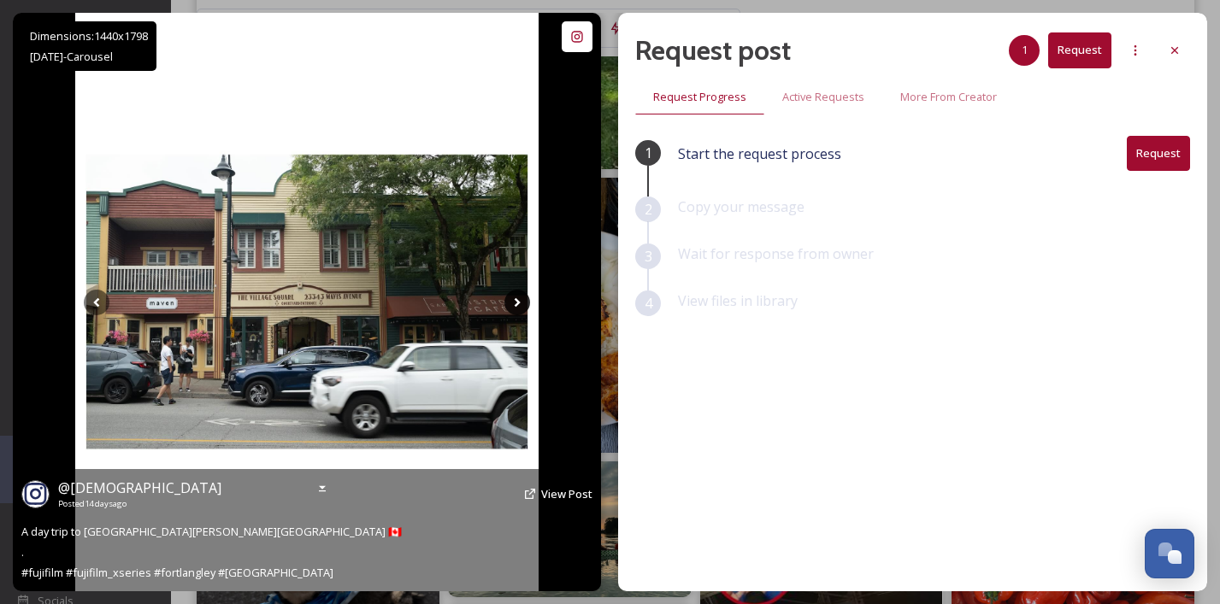
click at [509, 300] on icon at bounding box center [517, 303] width 26 height 26
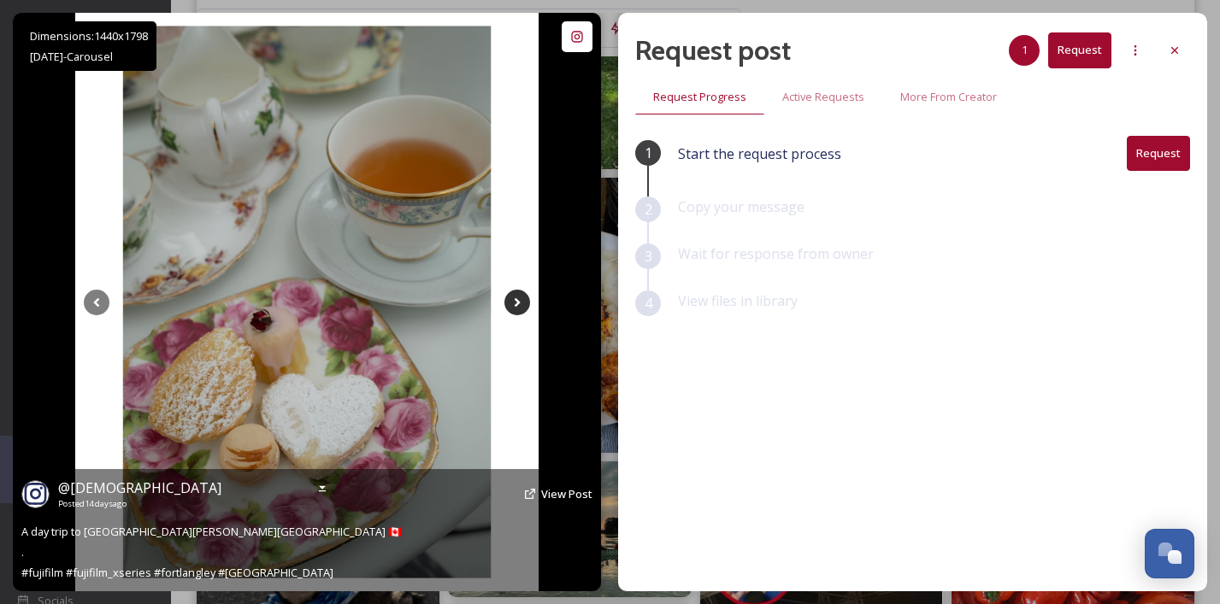
click at [513, 300] on icon at bounding box center [517, 303] width 26 height 26
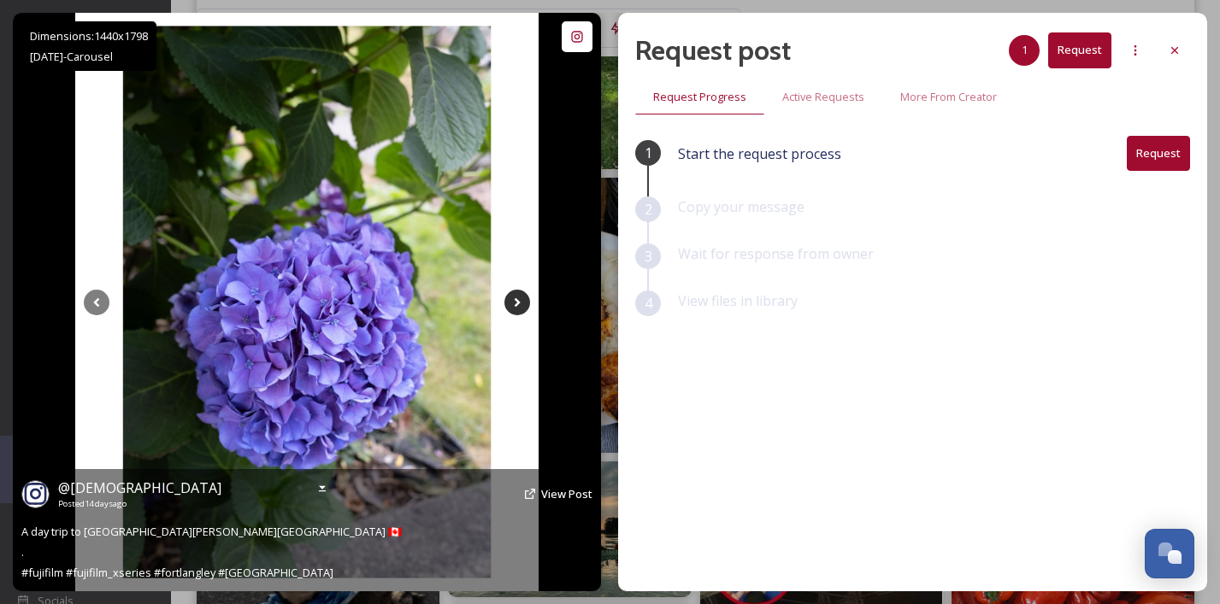
click at [514, 300] on icon at bounding box center [517, 303] width 26 height 26
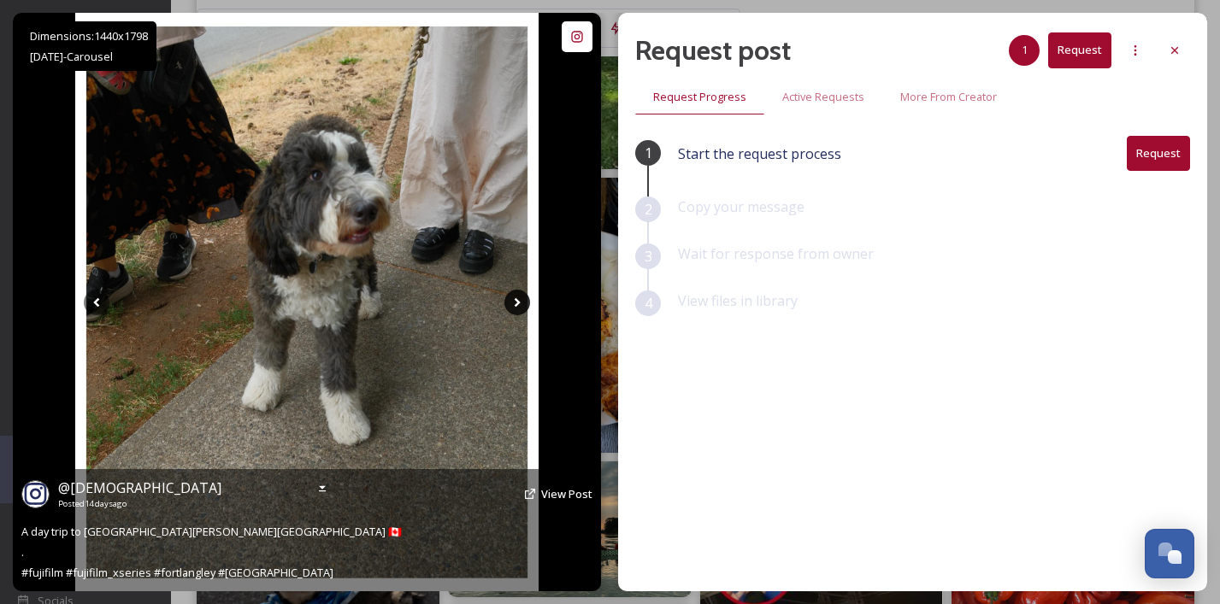
click at [514, 300] on icon at bounding box center [517, 303] width 26 height 26
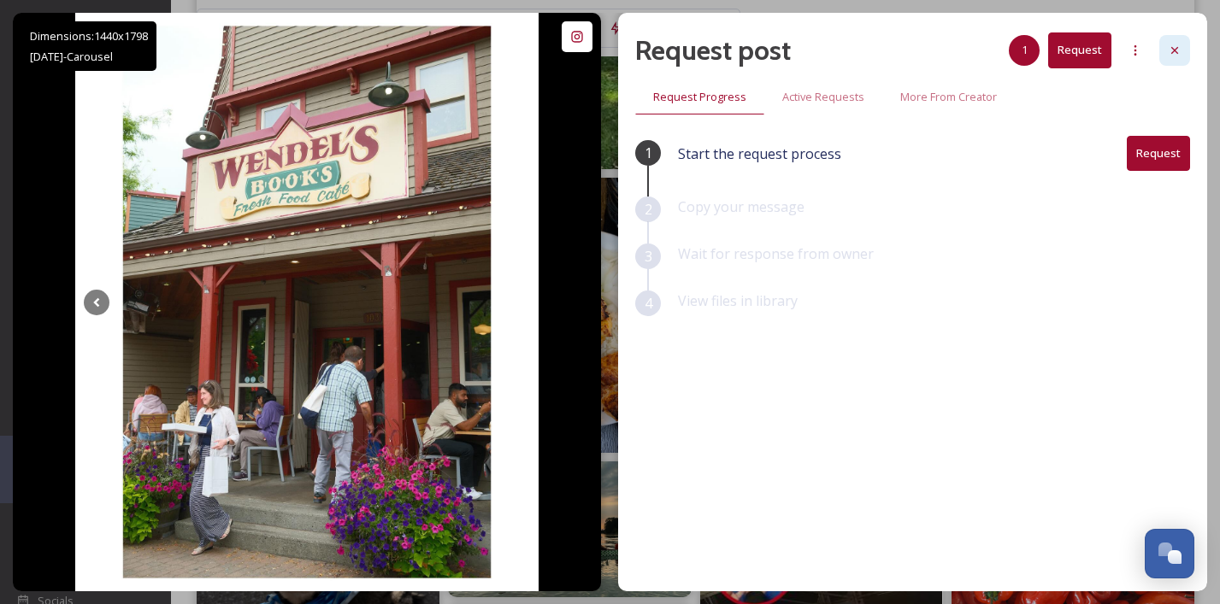
click at [1169, 48] on icon at bounding box center [1175, 51] width 14 height 14
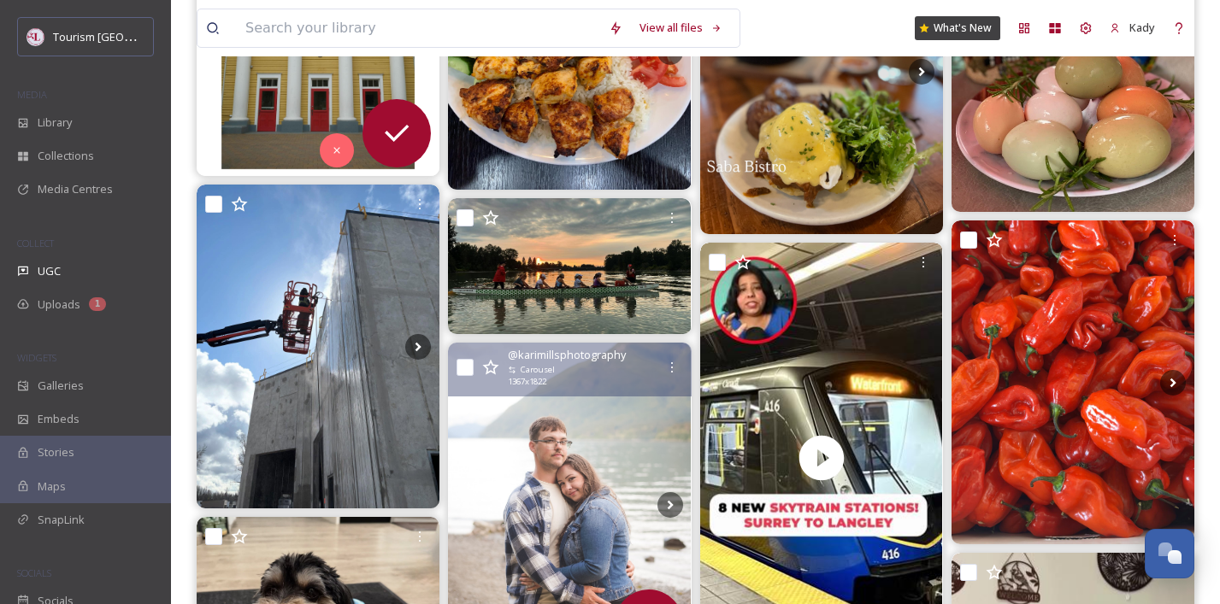
scroll to position [10082, 0]
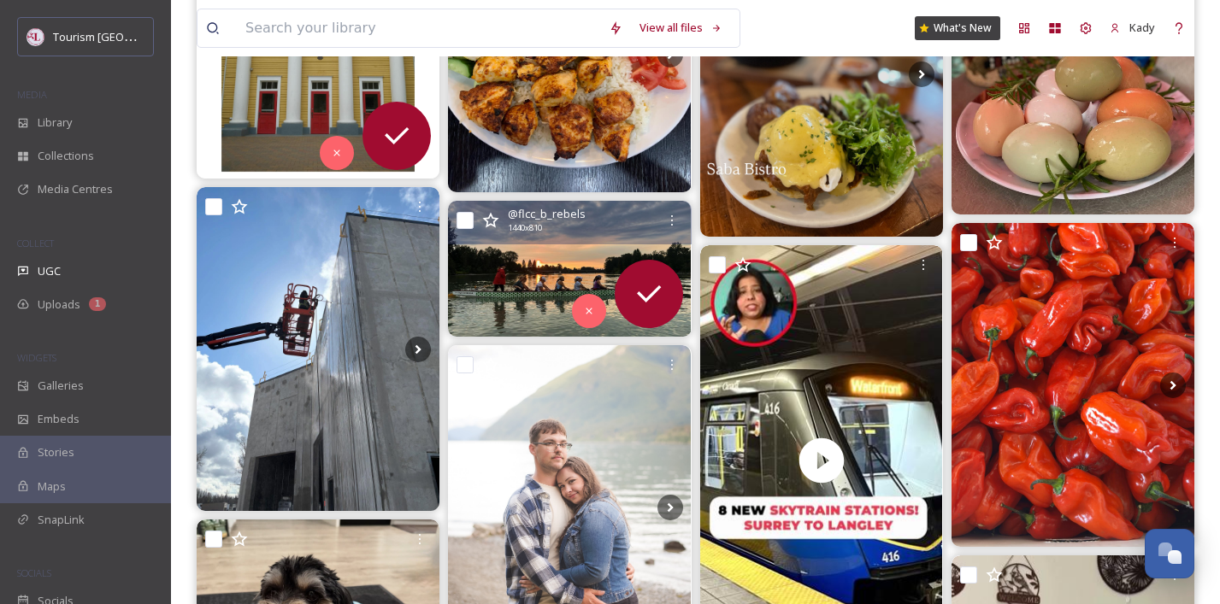
click at [549, 269] on img at bounding box center [569, 269] width 243 height 137
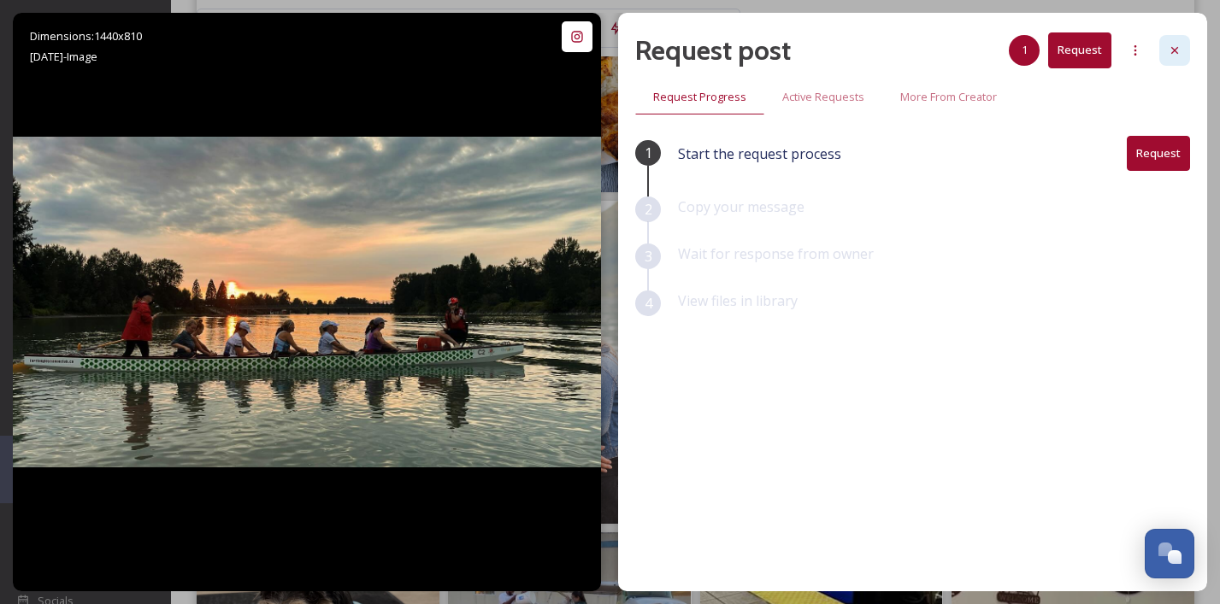
click at [1175, 48] on icon at bounding box center [1175, 51] width 14 height 14
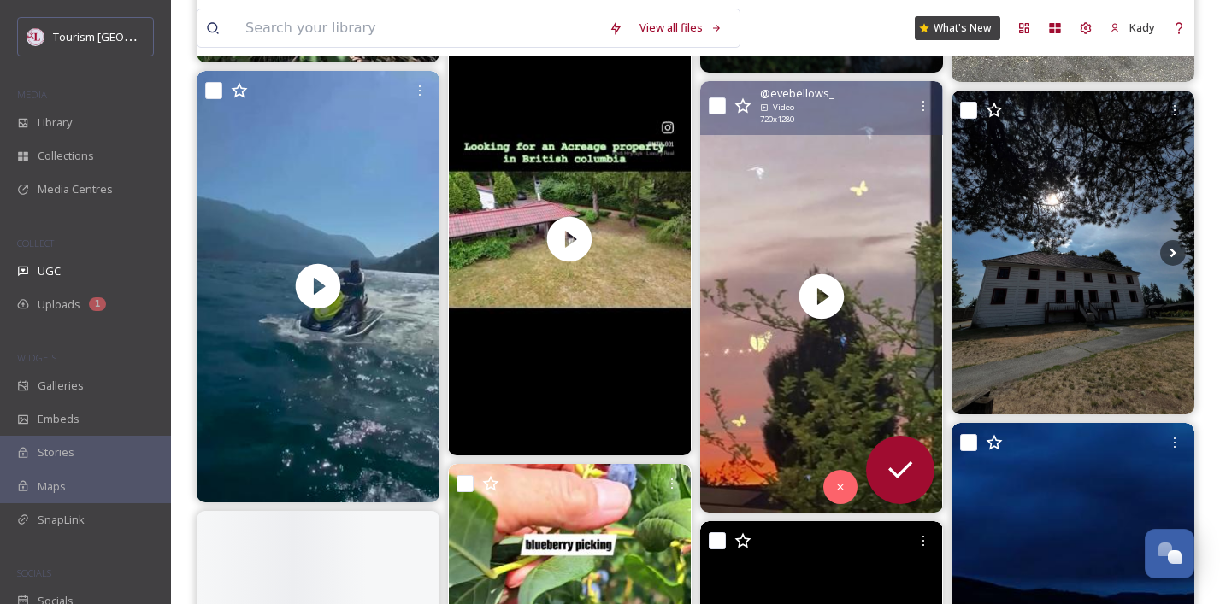
scroll to position [13893, 0]
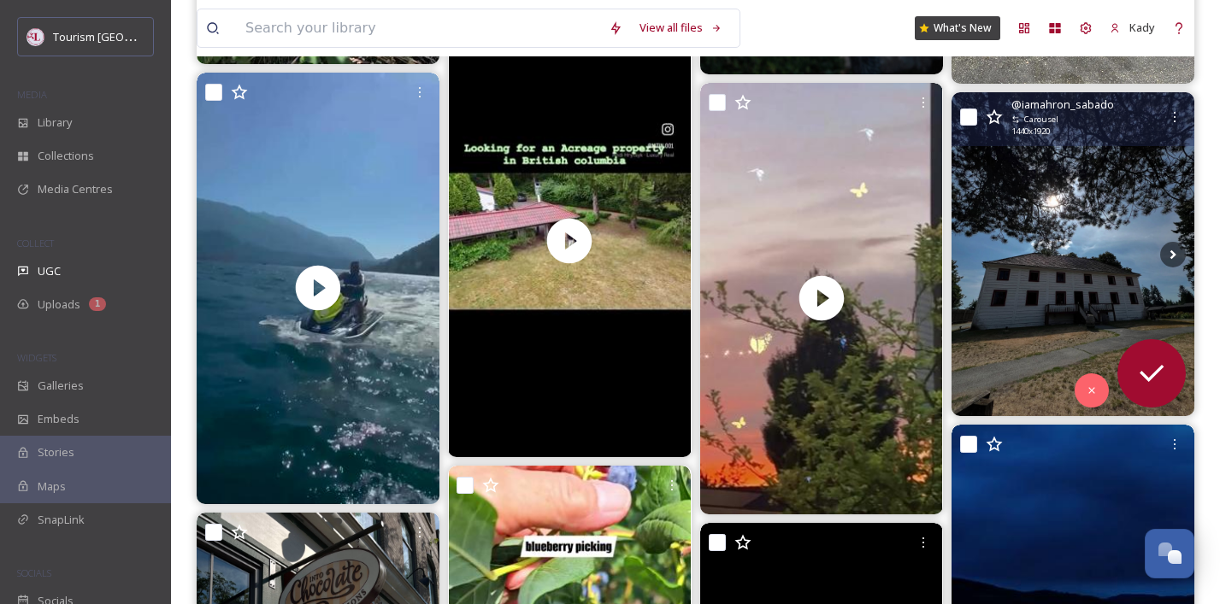
click at [1052, 210] on img at bounding box center [1073, 254] width 243 height 324
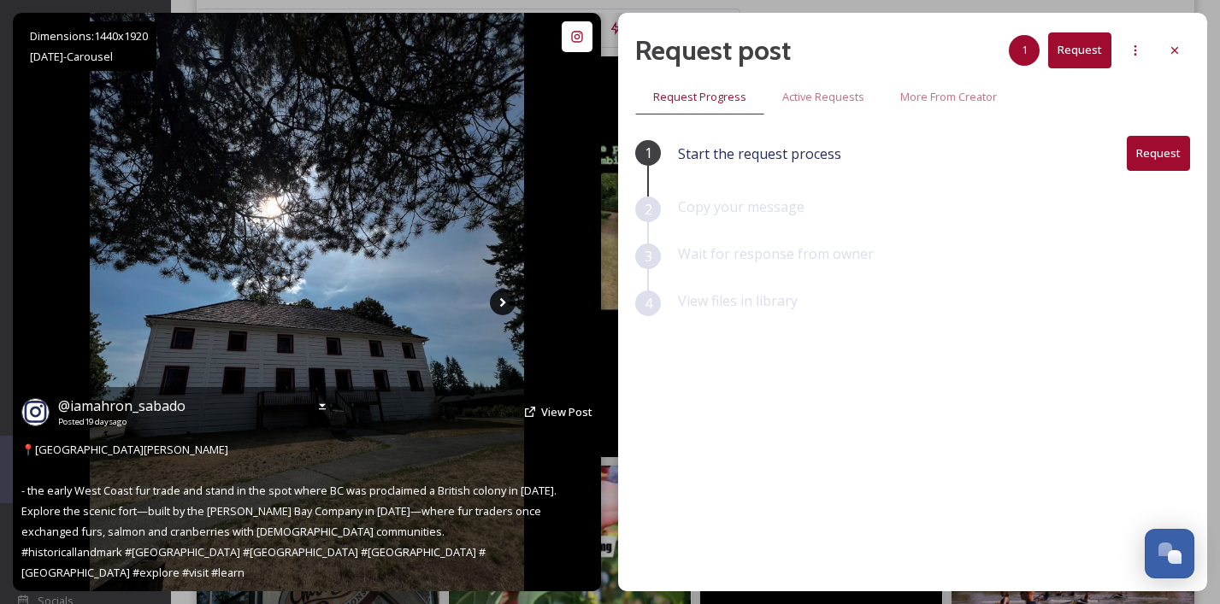
click at [504, 300] on icon at bounding box center [503, 303] width 26 height 26
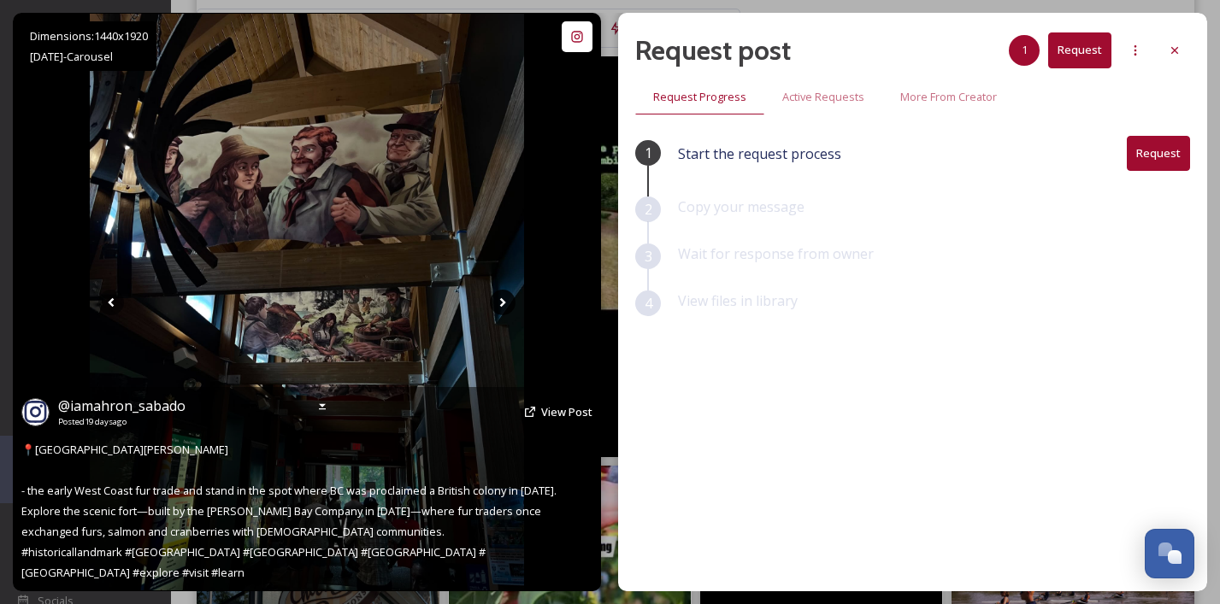
click at [504, 304] on icon at bounding box center [503, 303] width 26 height 26
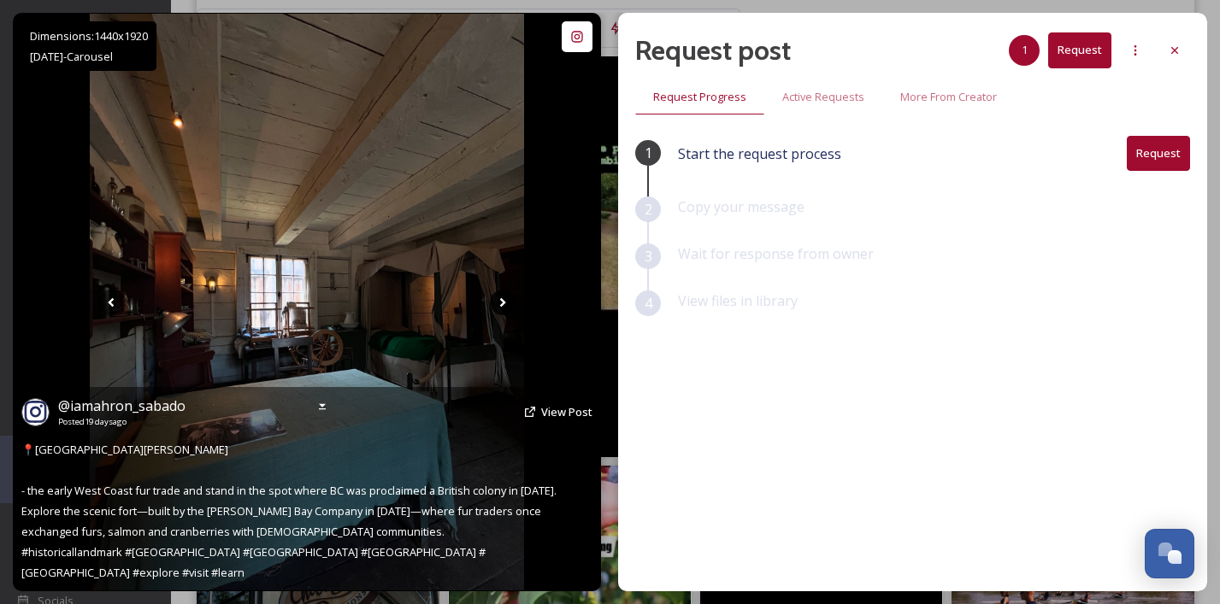
click at [504, 305] on icon at bounding box center [503, 303] width 26 height 26
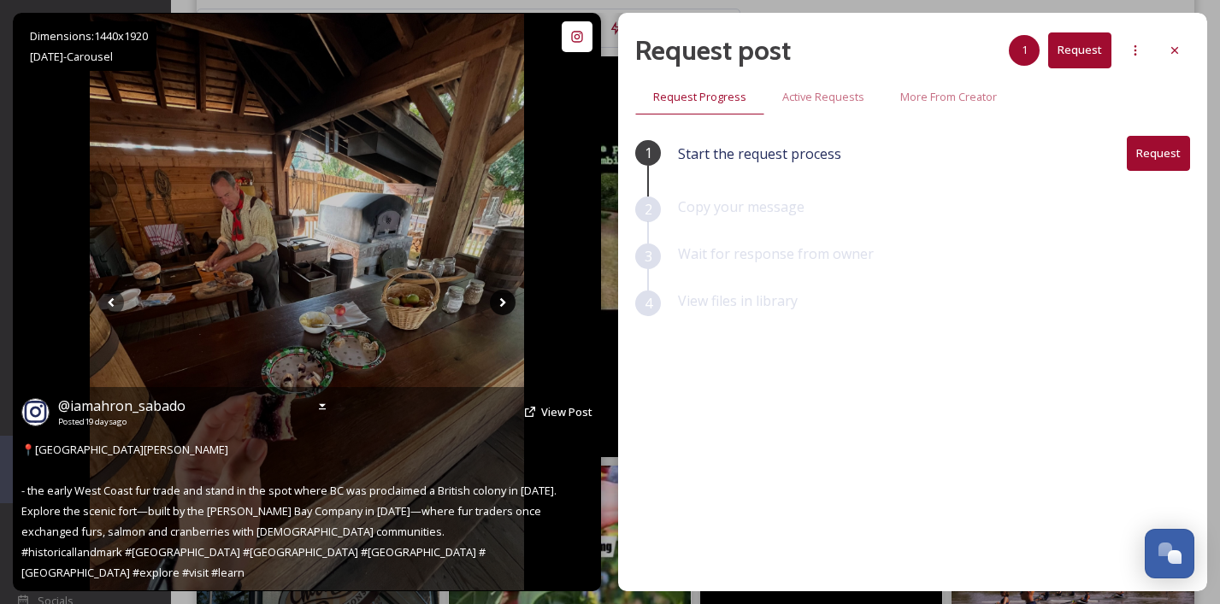
click at [500, 301] on icon at bounding box center [503, 303] width 26 height 26
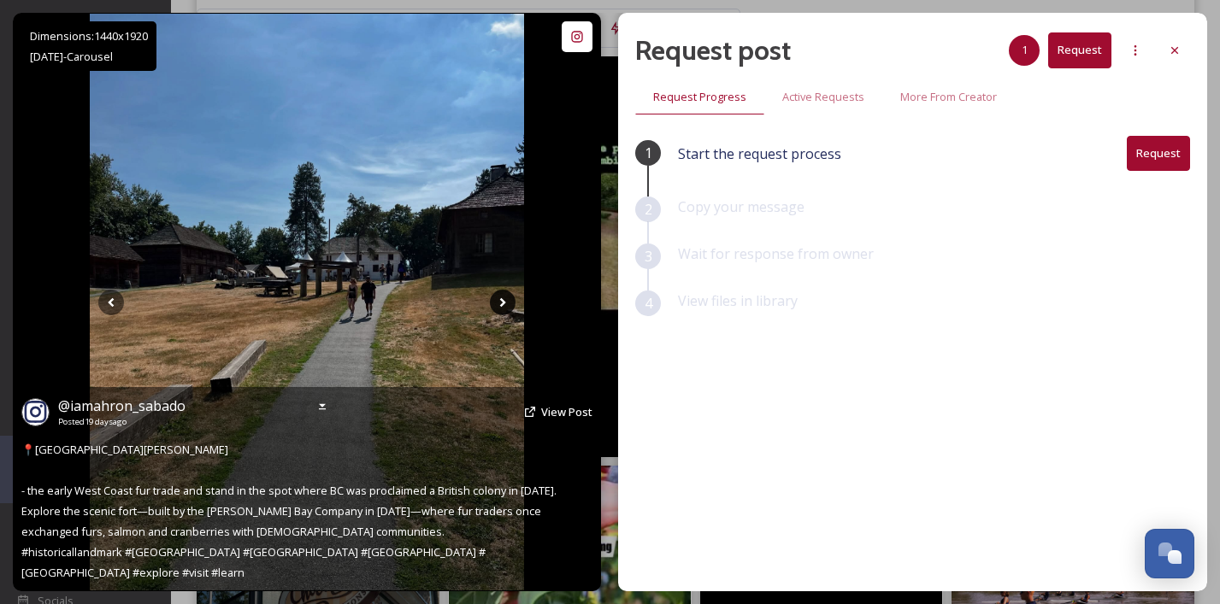
click at [500, 301] on icon at bounding box center [503, 303] width 26 height 26
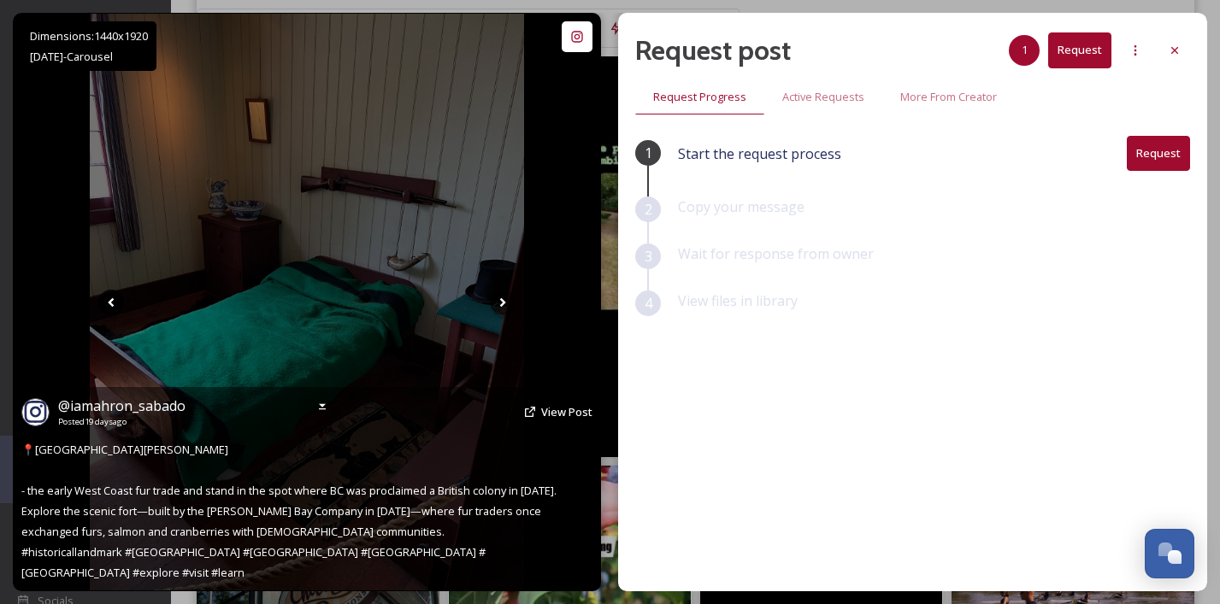
click at [110, 298] on icon at bounding box center [111, 303] width 26 height 26
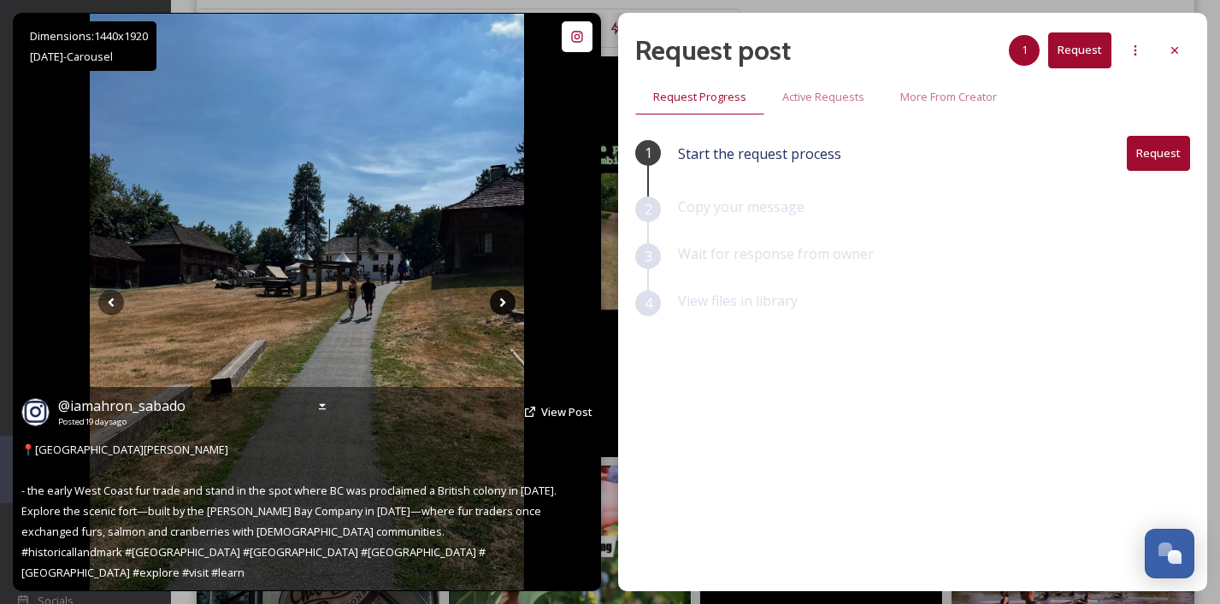
click at [508, 306] on icon at bounding box center [503, 303] width 26 height 26
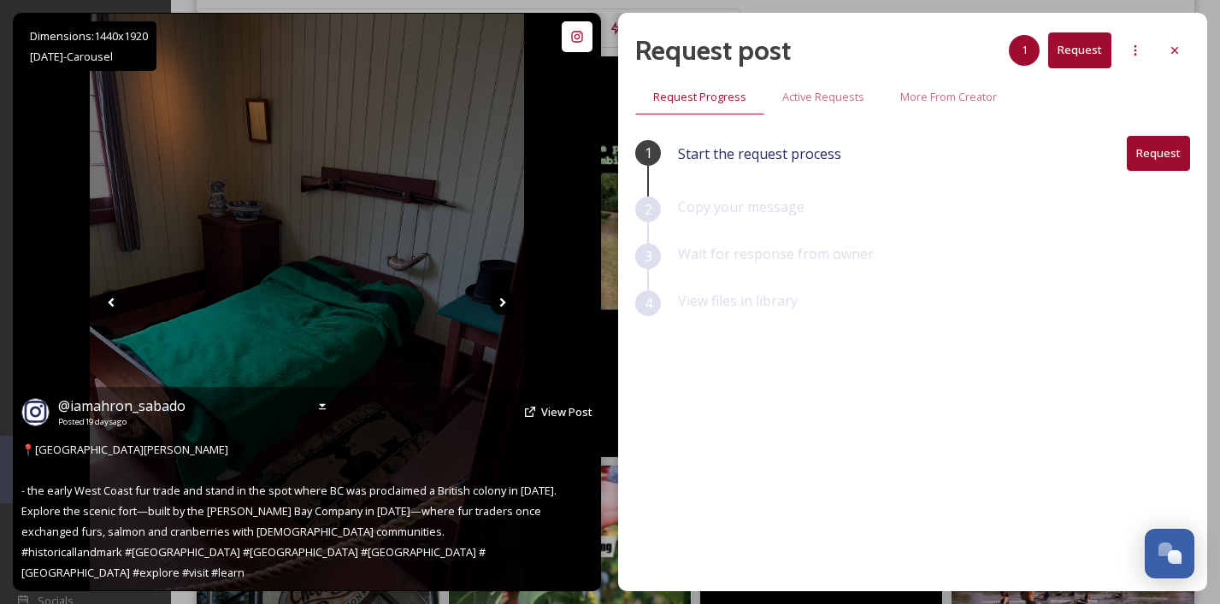
click at [508, 306] on icon at bounding box center [503, 303] width 26 height 26
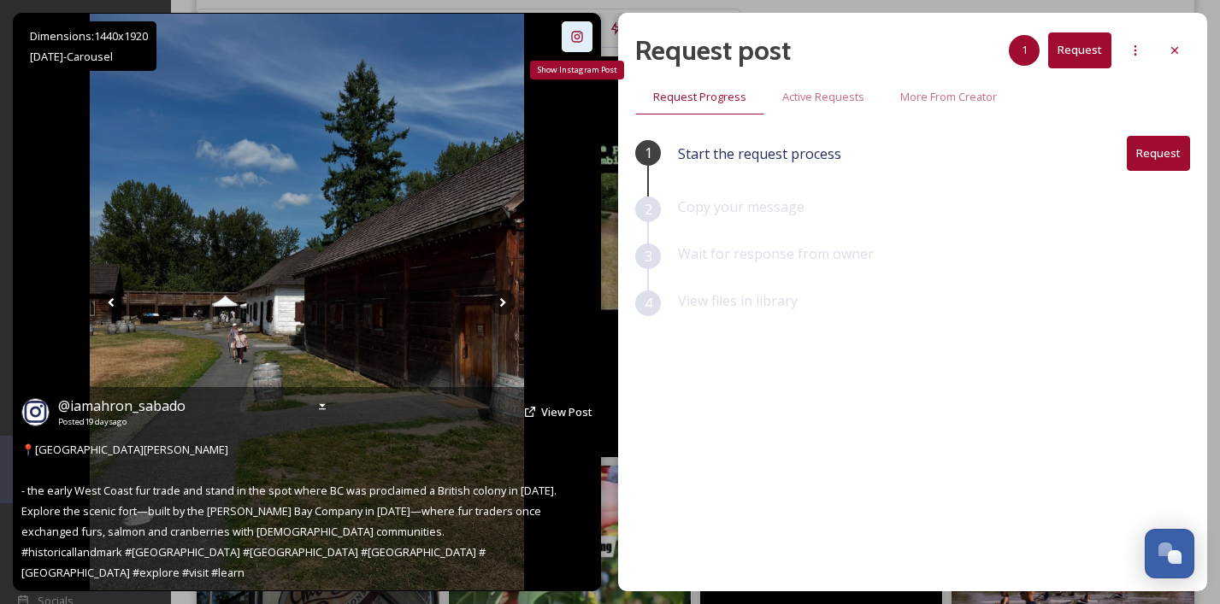
click at [578, 41] on icon at bounding box center [577, 36] width 11 height 11
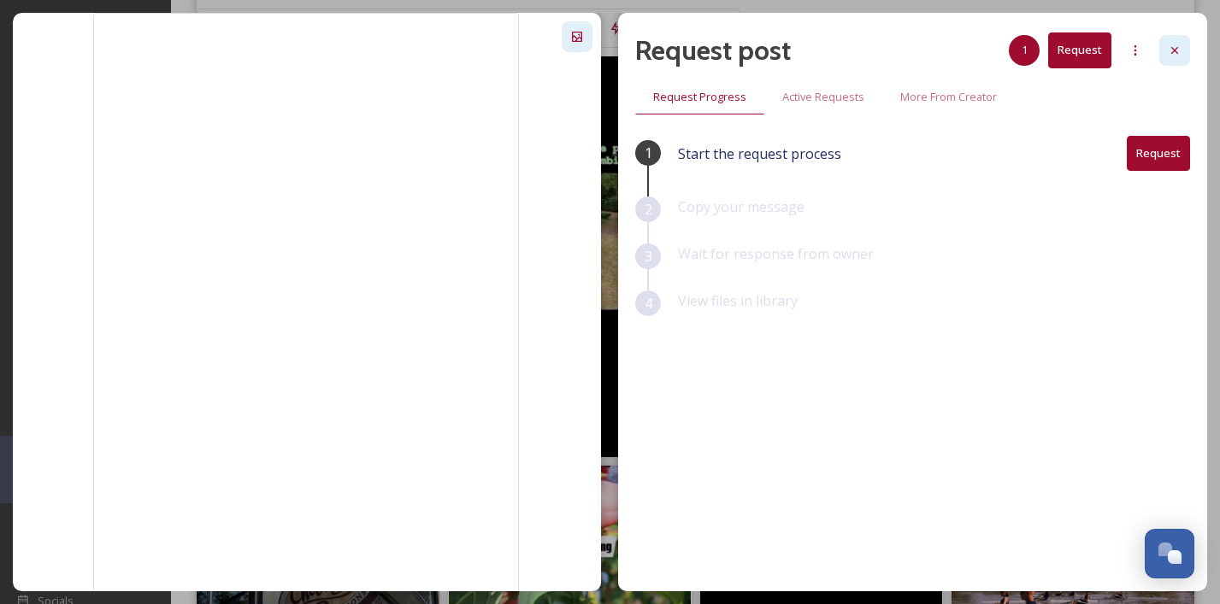
click at [1173, 49] on icon at bounding box center [1174, 50] width 7 height 7
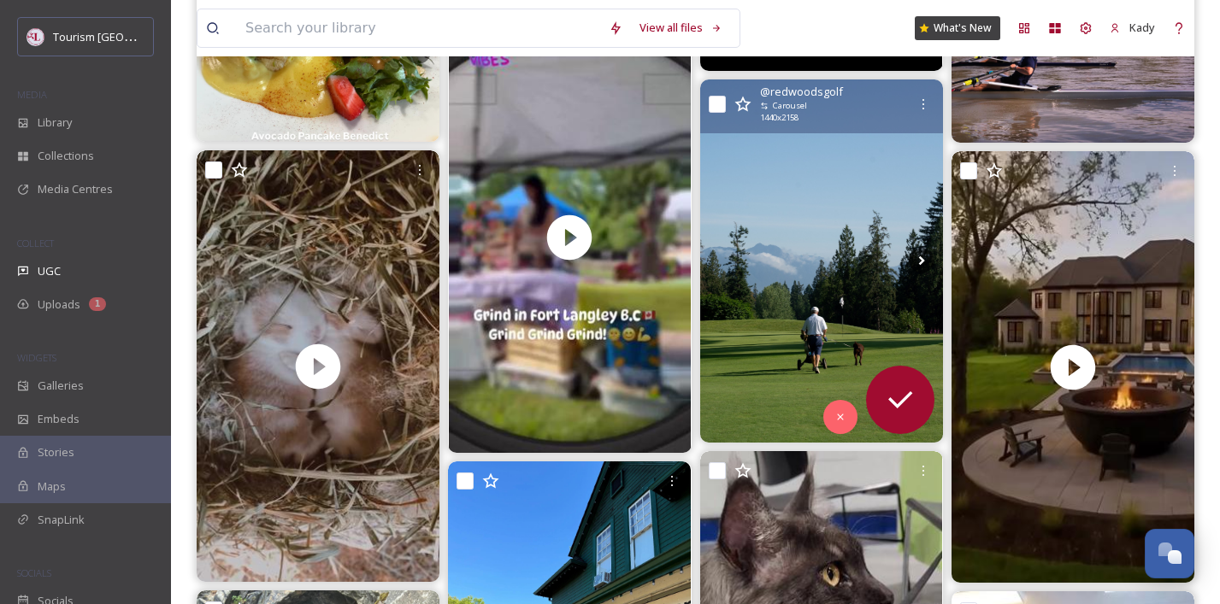
scroll to position [14779, 0]
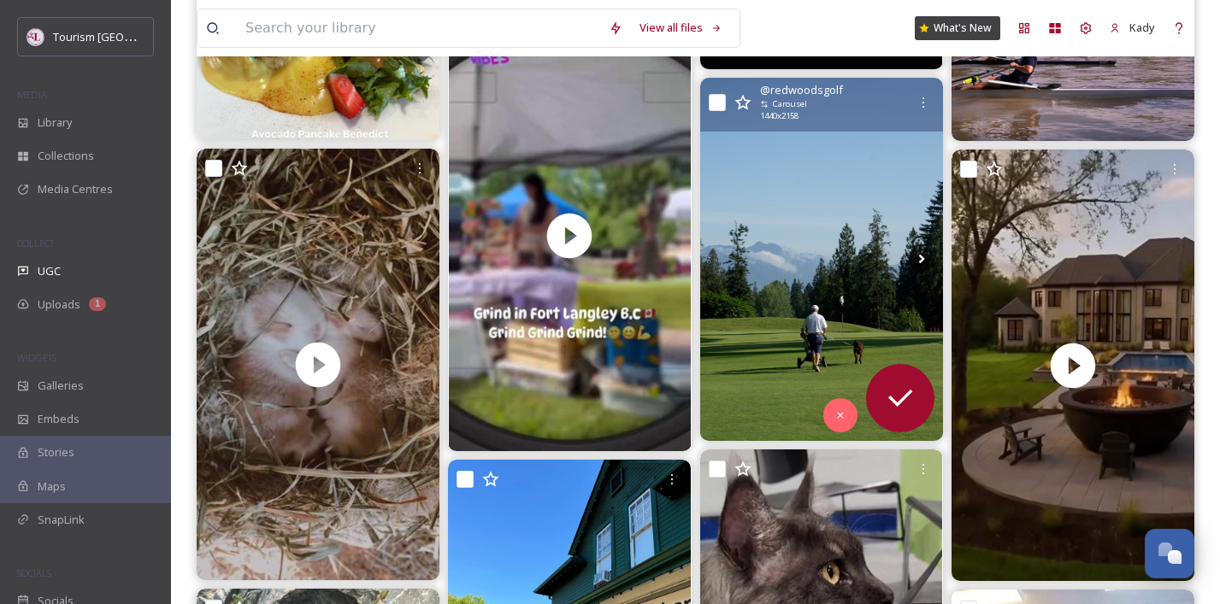
click at [765, 256] on img at bounding box center [821, 260] width 243 height 364
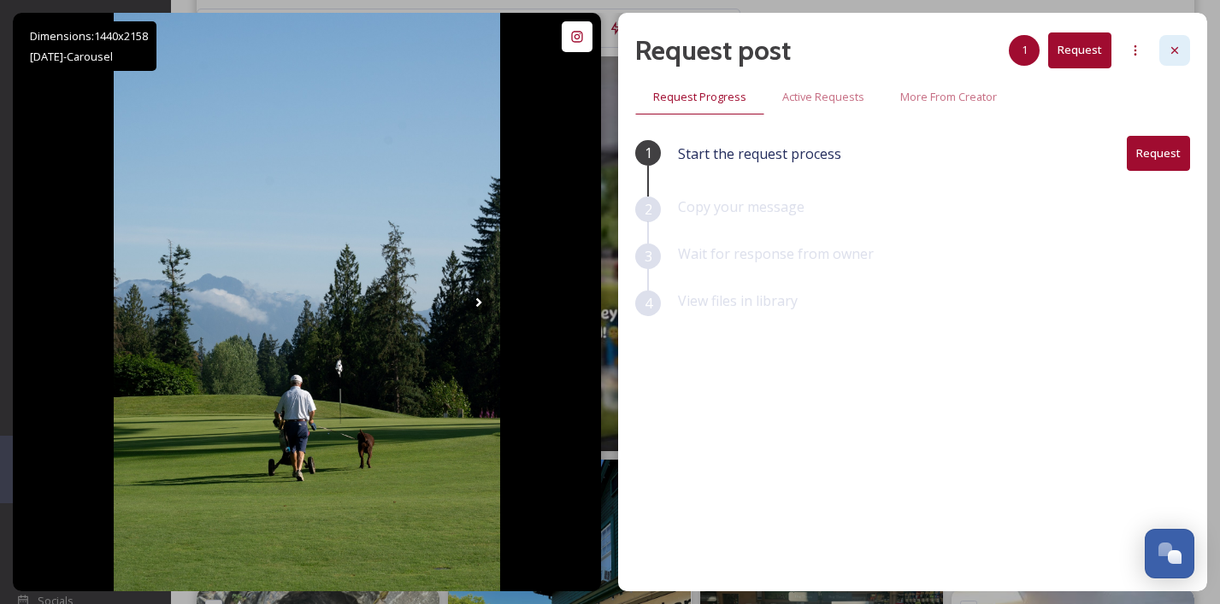
click at [1175, 59] on div at bounding box center [1174, 50] width 31 height 31
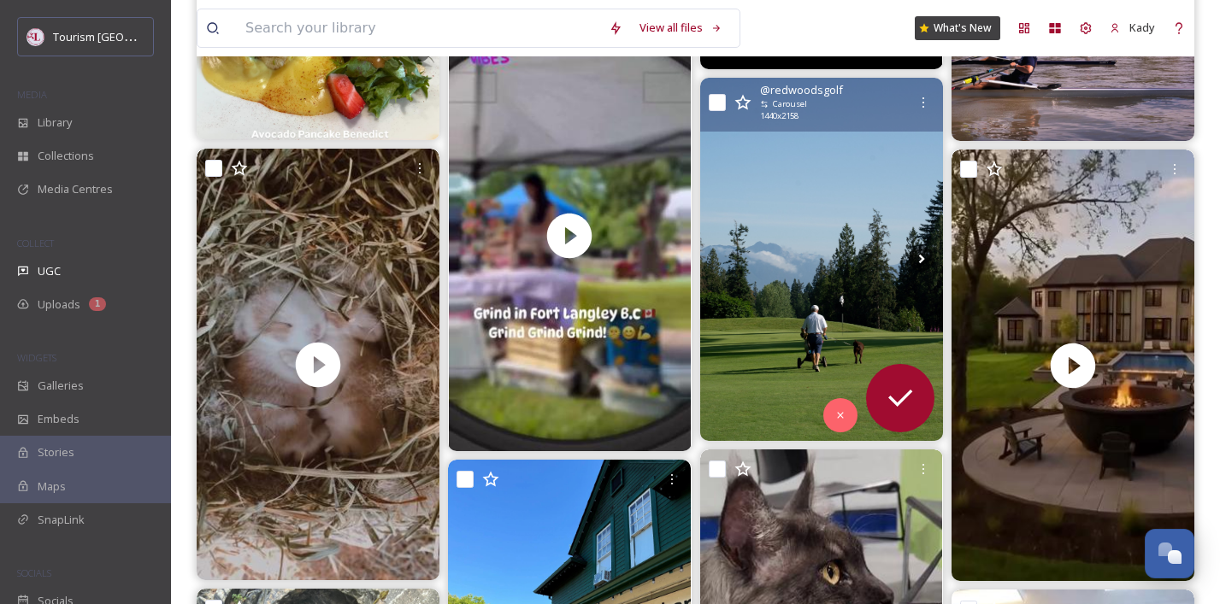
click at [834, 227] on img at bounding box center [821, 260] width 243 height 364
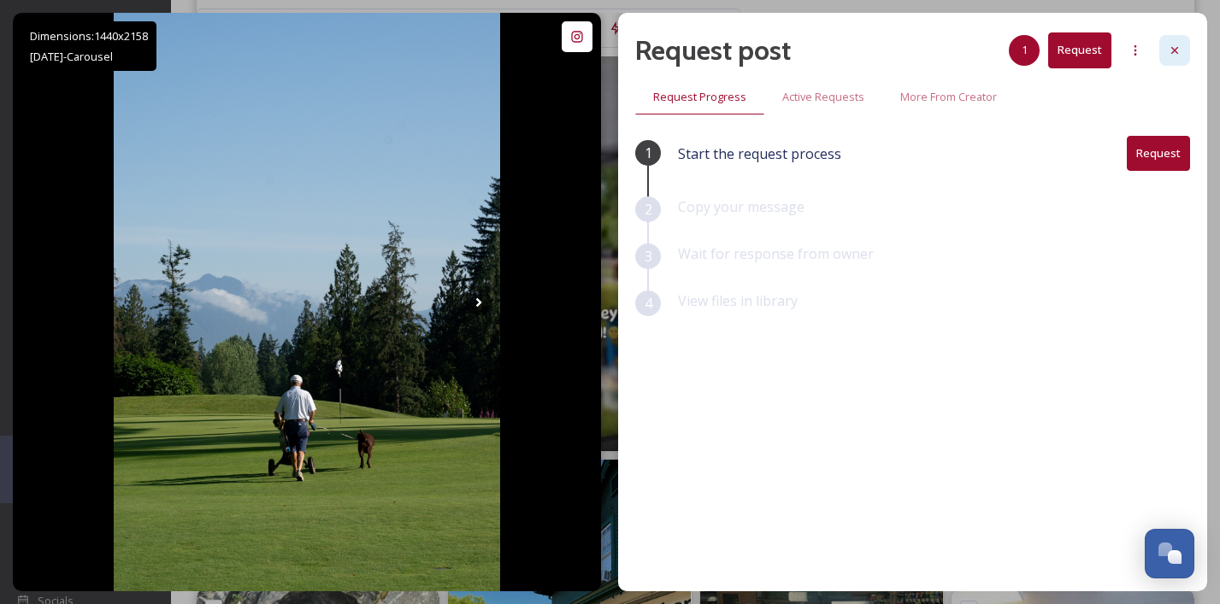
click at [1174, 50] on icon at bounding box center [1174, 50] width 7 height 7
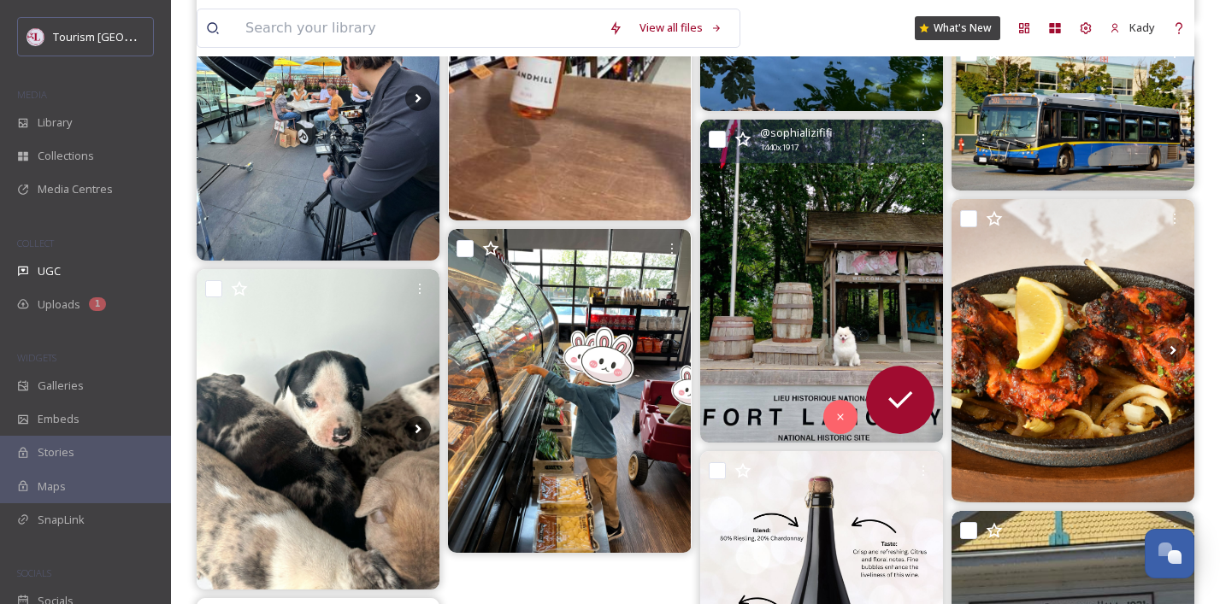
scroll to position [21246, 0]
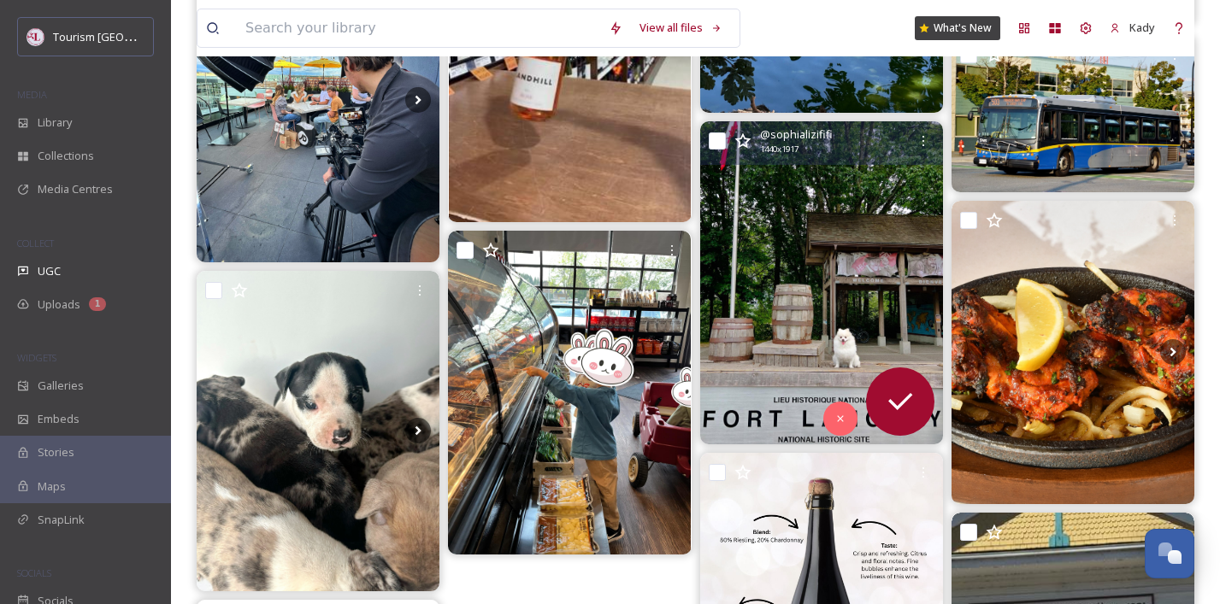
click at [781, 243] on img at bounding box center [821, 282] width 243 height 323
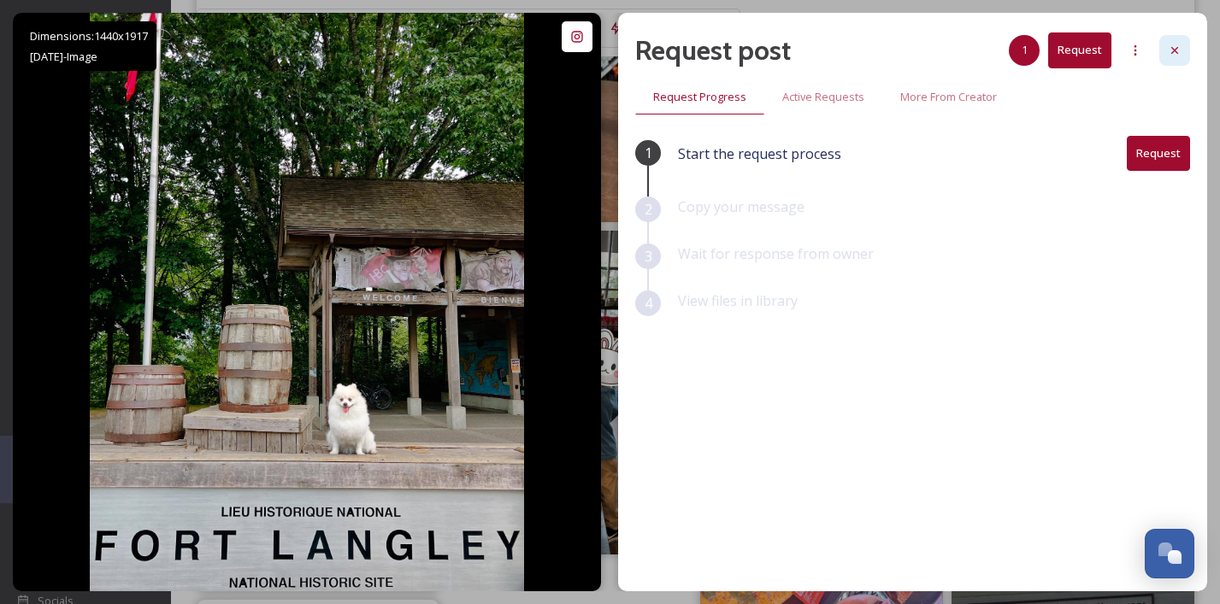
click at [1168, 44] on icon at bounding box center [1175, 51] width 14 height 14
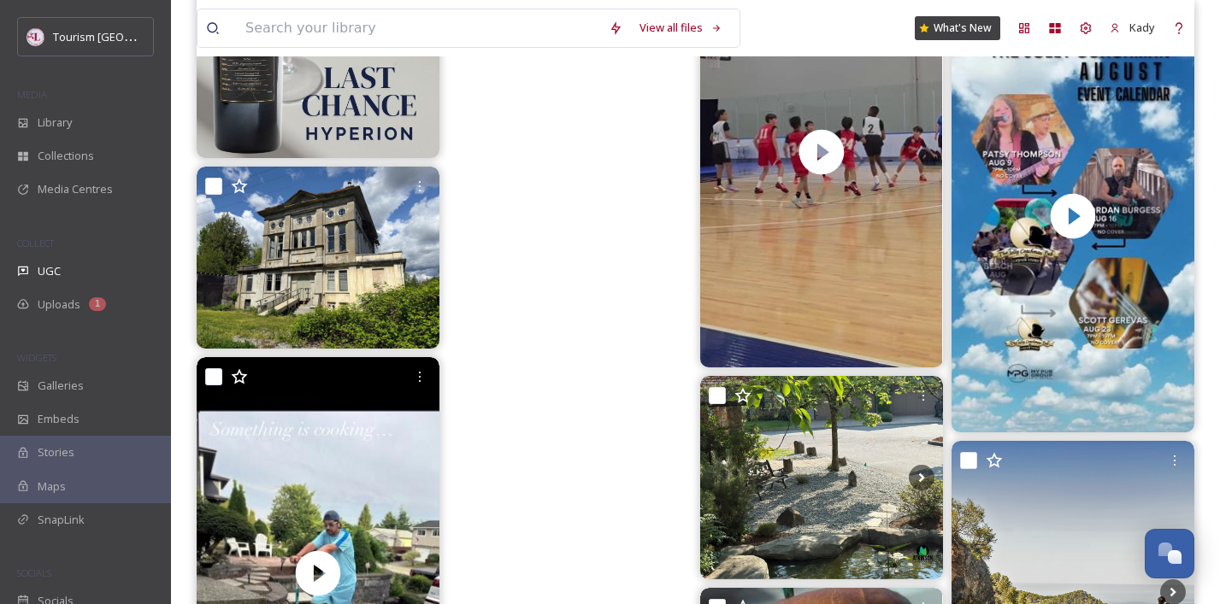
scroll to position [22638, 0]
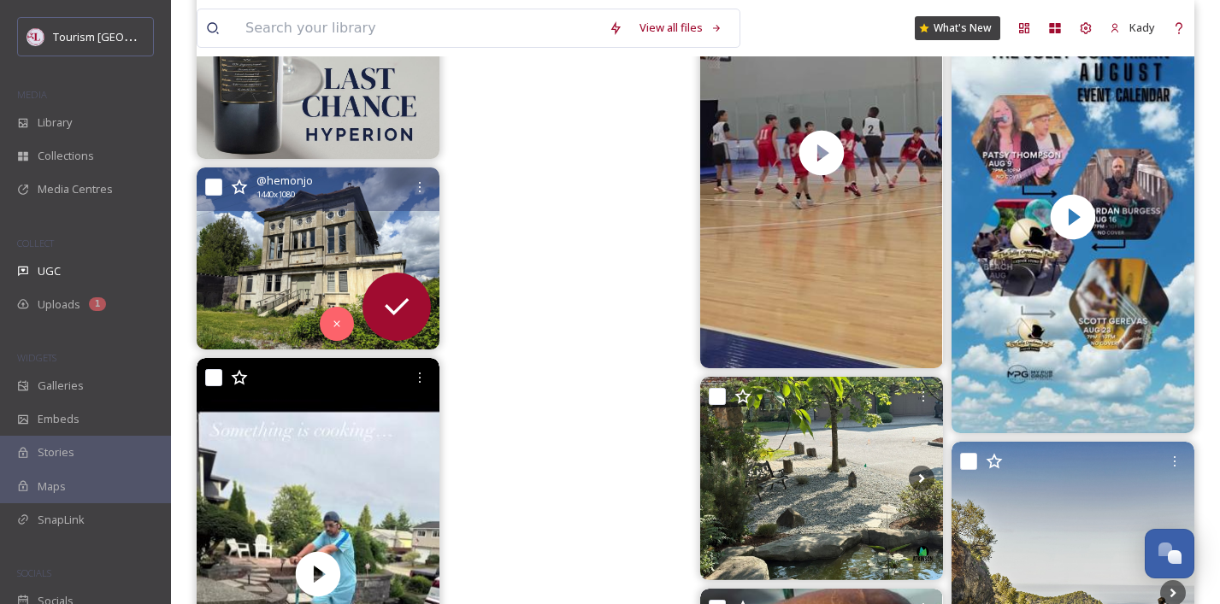
click at [338, 235] on img at bounding box center [318, 259] width 243 height 182
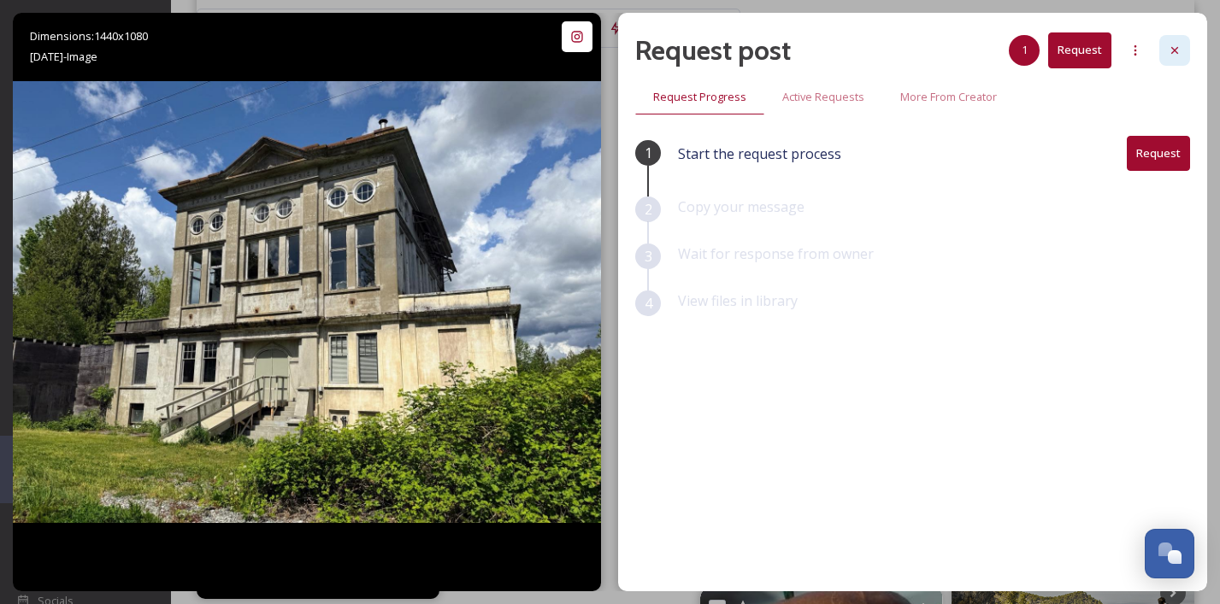
click at [1170, 56] on icon at bounding box center [1175, 51] width 14 height 14
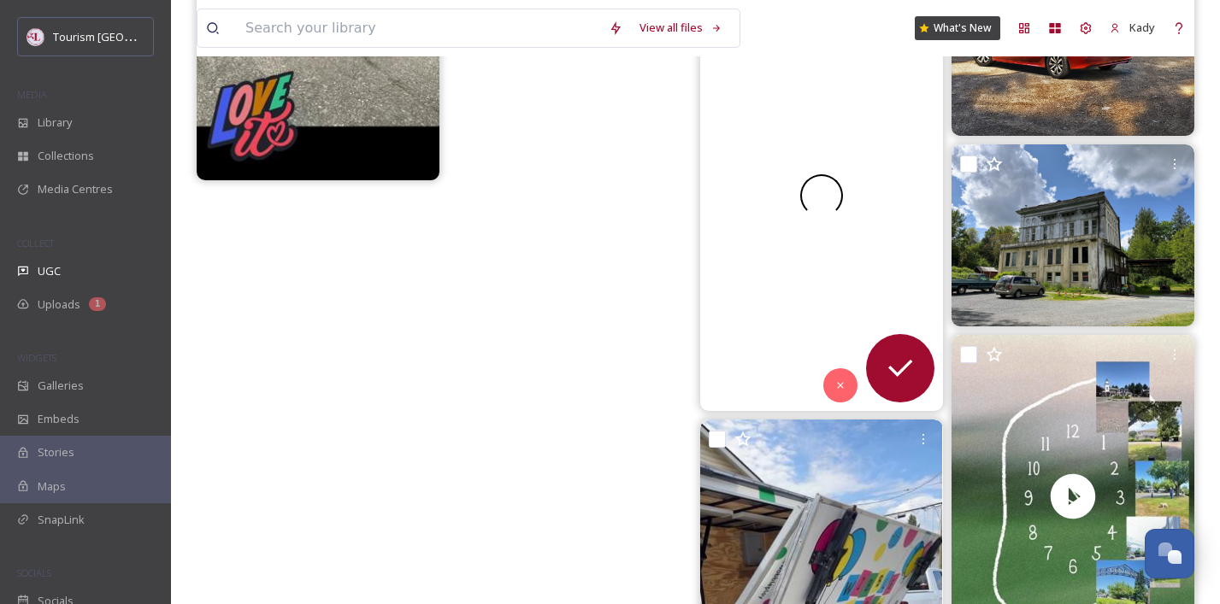
scroll to position [23247, 0]
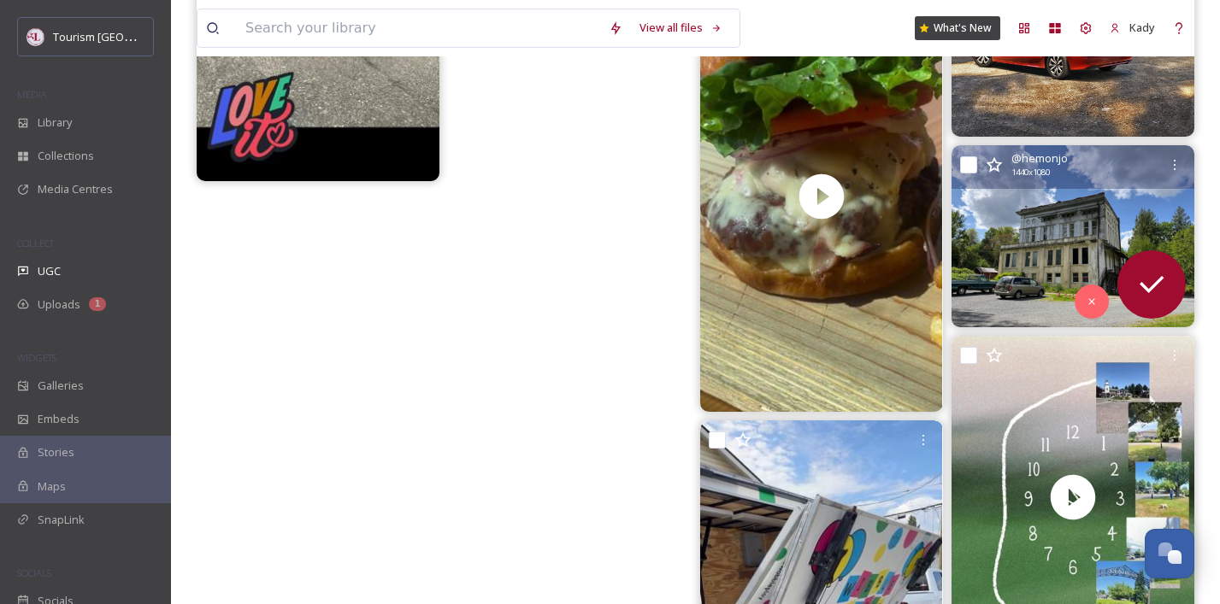
click at [1017, 228] on img at bounding box center [1073, 236] width 243 height 182
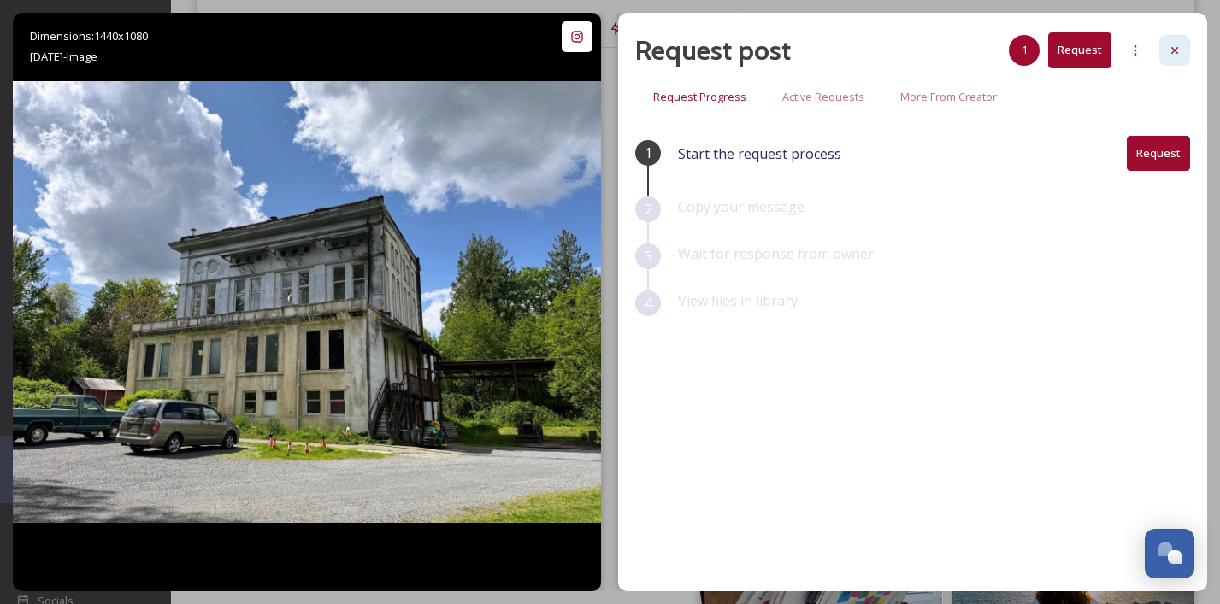
click at [1171, 58] on div at bounding box center [1174, 50] width 31 height 31
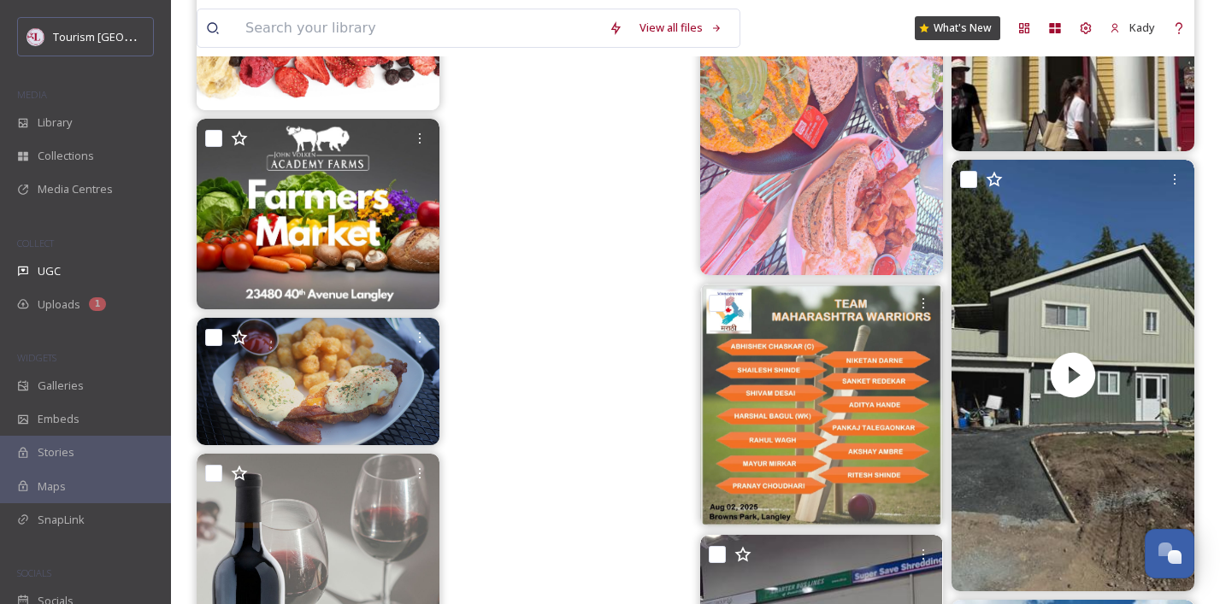
scroll to position [21632, 0]
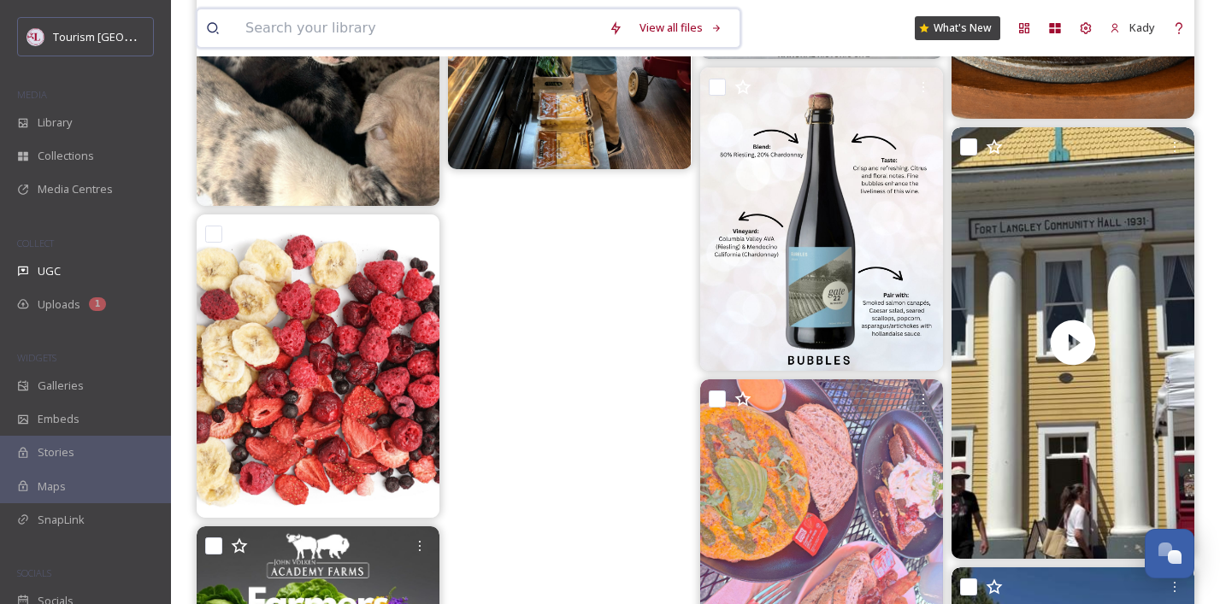
click at [361, 21] on input at bounding box center [418, 28] width 363 height 38
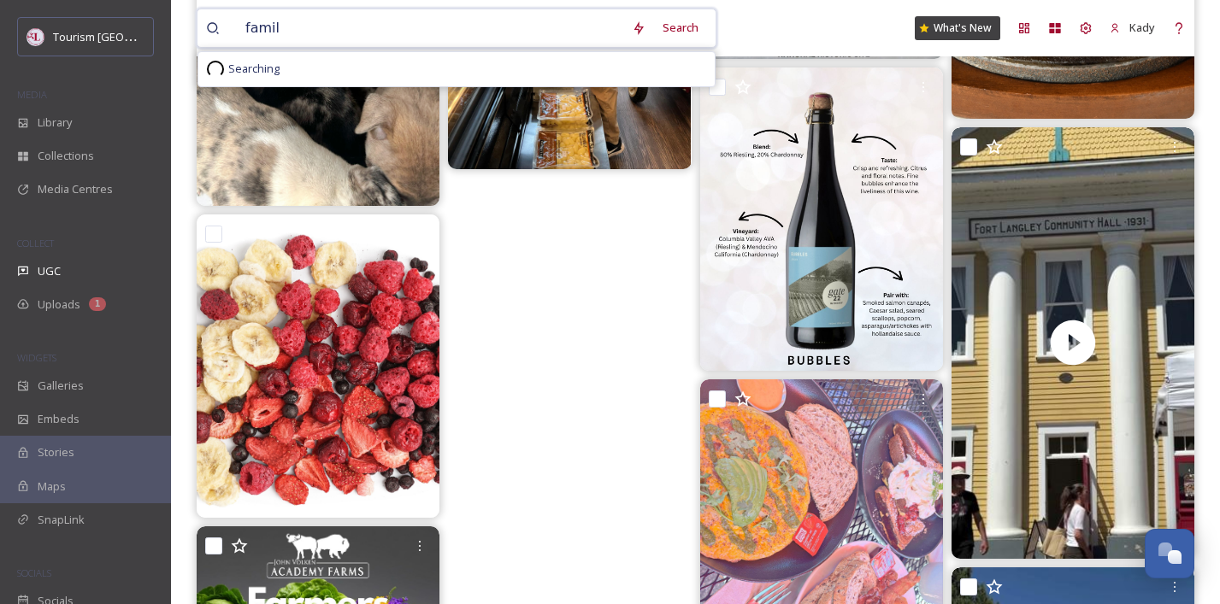
type input "family"
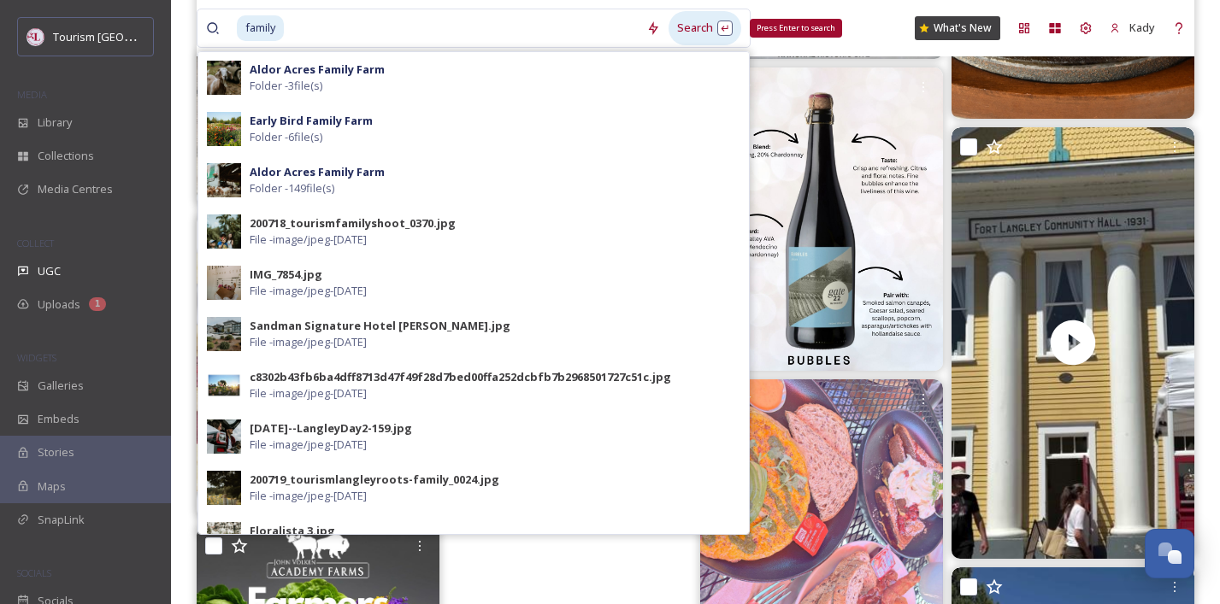
click at [681, 34] on div "Search Press Enter to search" at bounding box center [705, 27] width 73 height 33
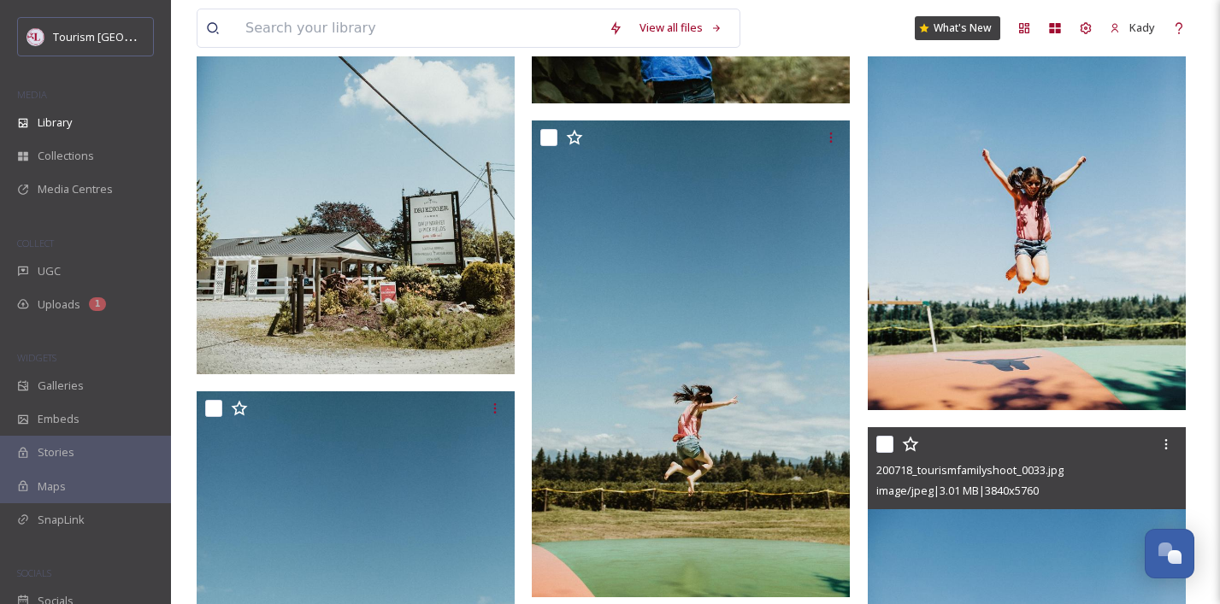
scroll to position [38029, 0]
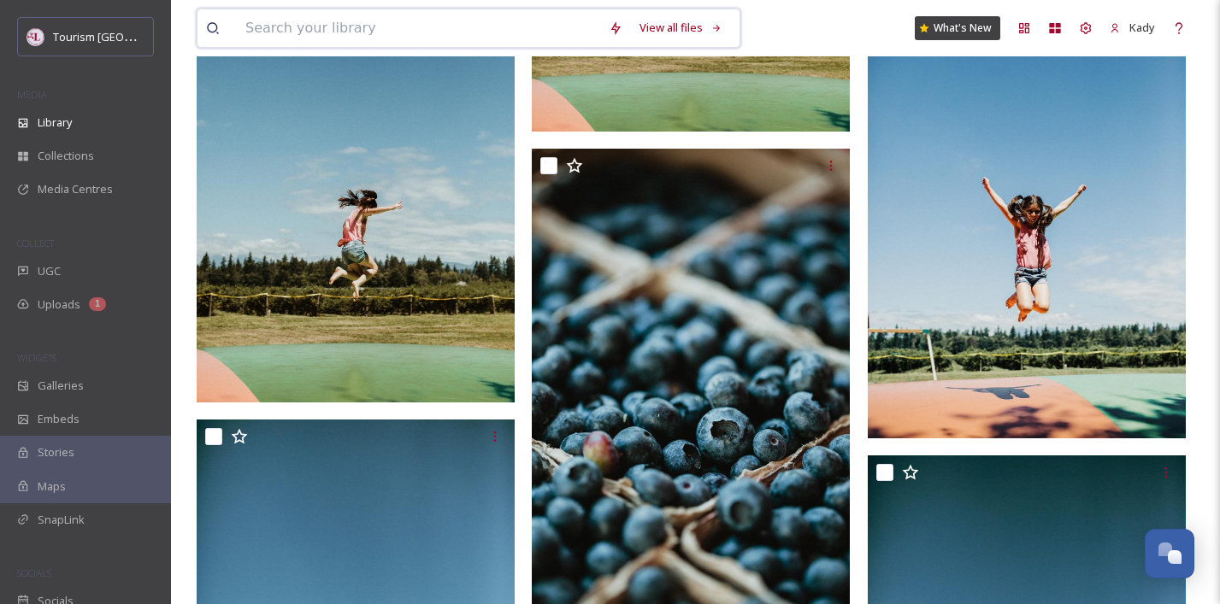
click at [364, 28] on input at bounding box center [418, 28] width 363 height 38
type input "a"
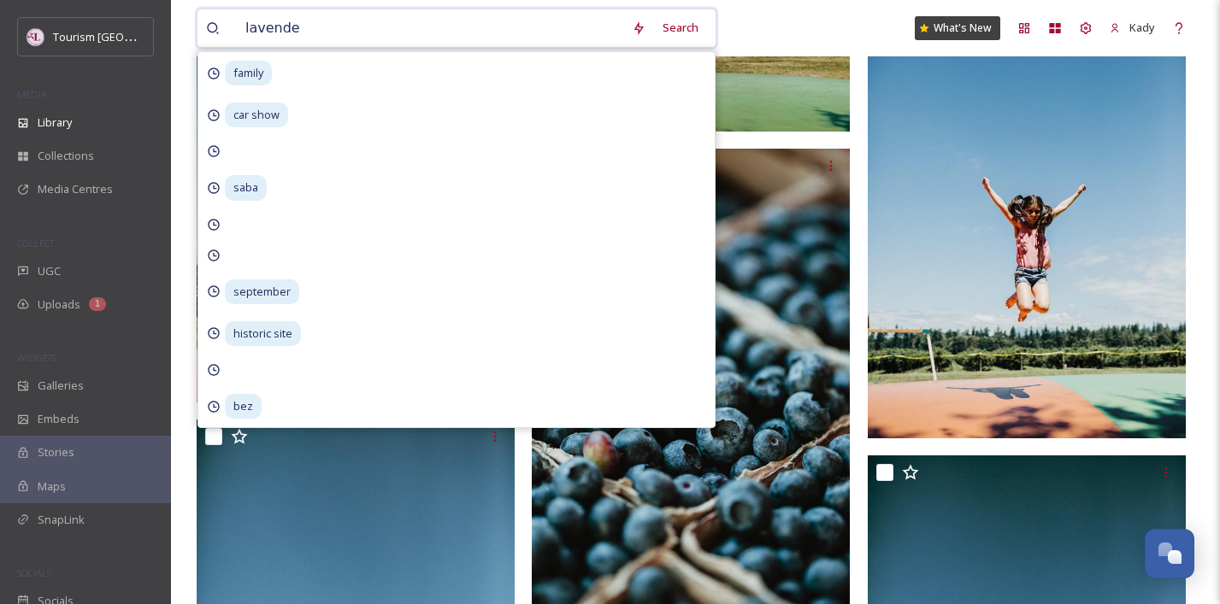
type input "lavender"
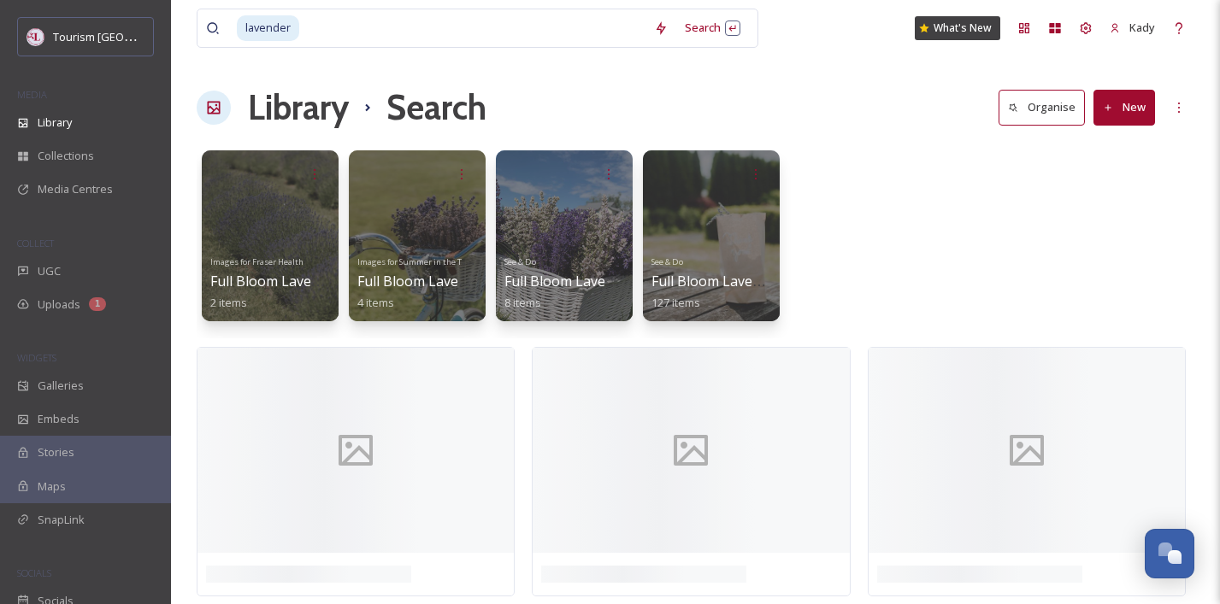
click at [848, 46] on div "lavender Search What's New Kady" at bounding box center [696, 28] width 998 height 56
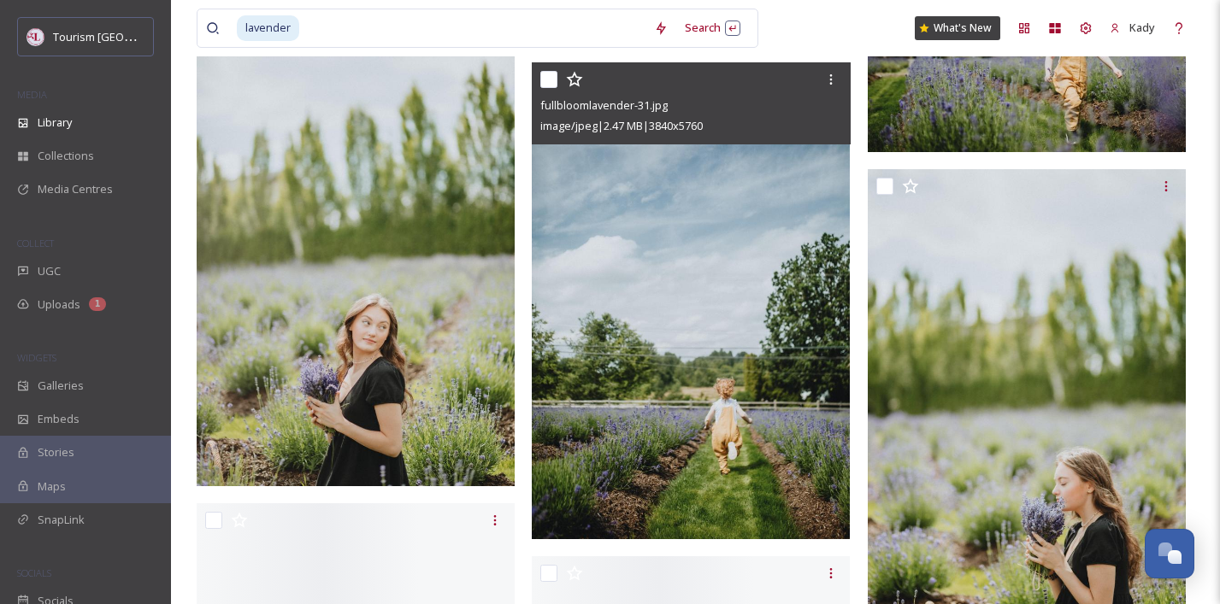
scroll to position [6122, 0]
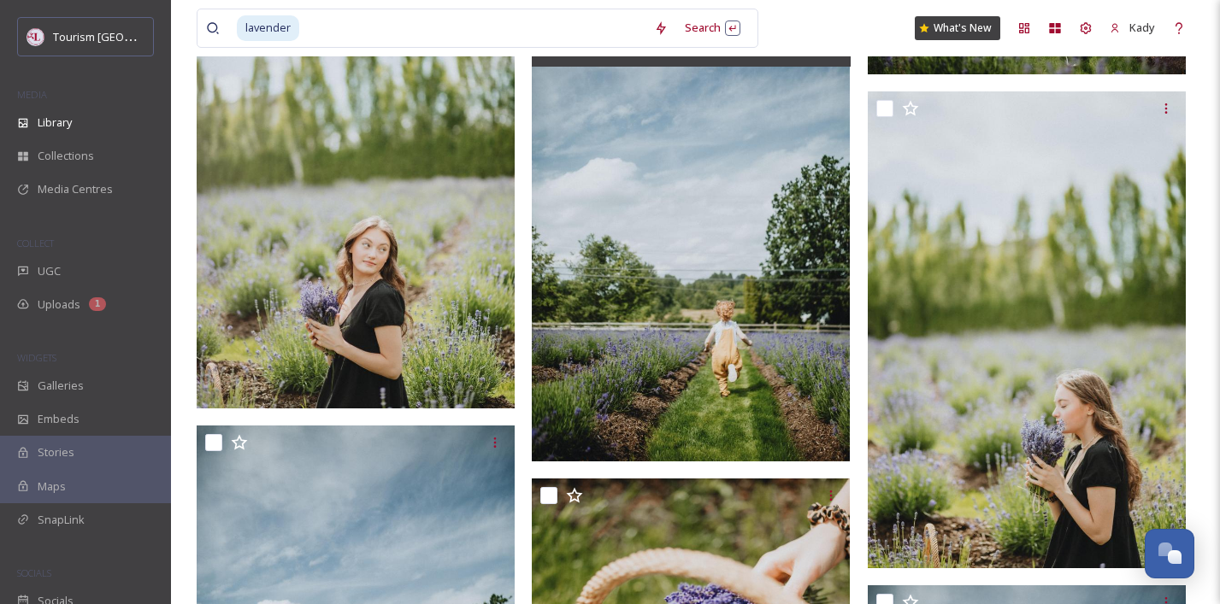
click at [758, 287] on img at bounding box center [691, 223] width 318 height 477
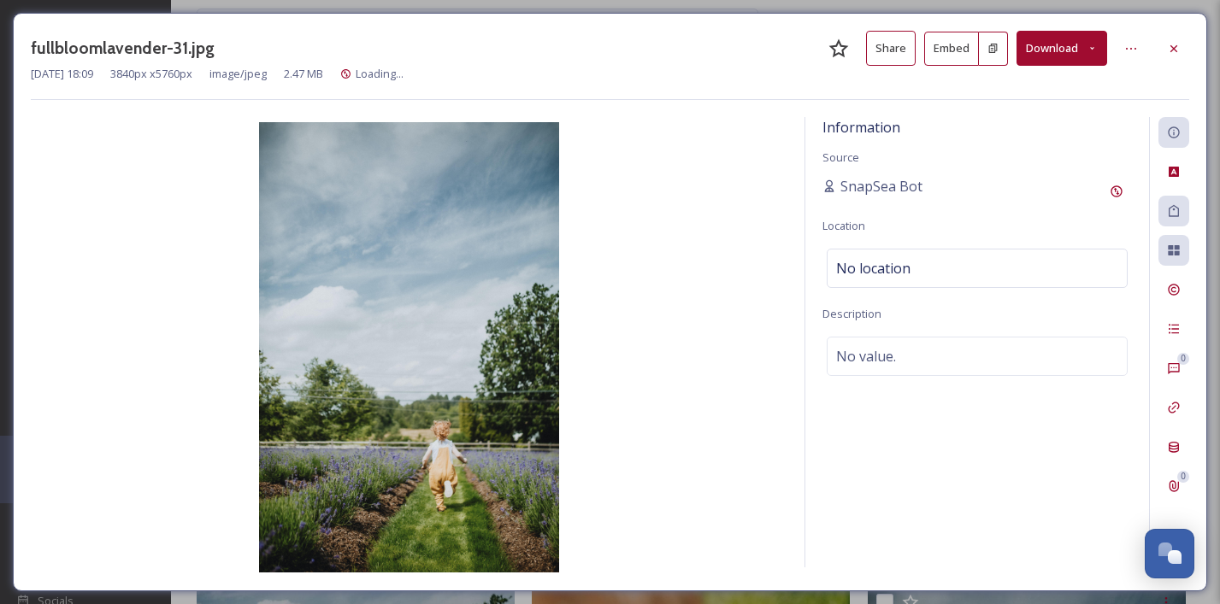
click at [1047, 52] on button "Download" at bounding box center [1062, 48] width 91 height 35
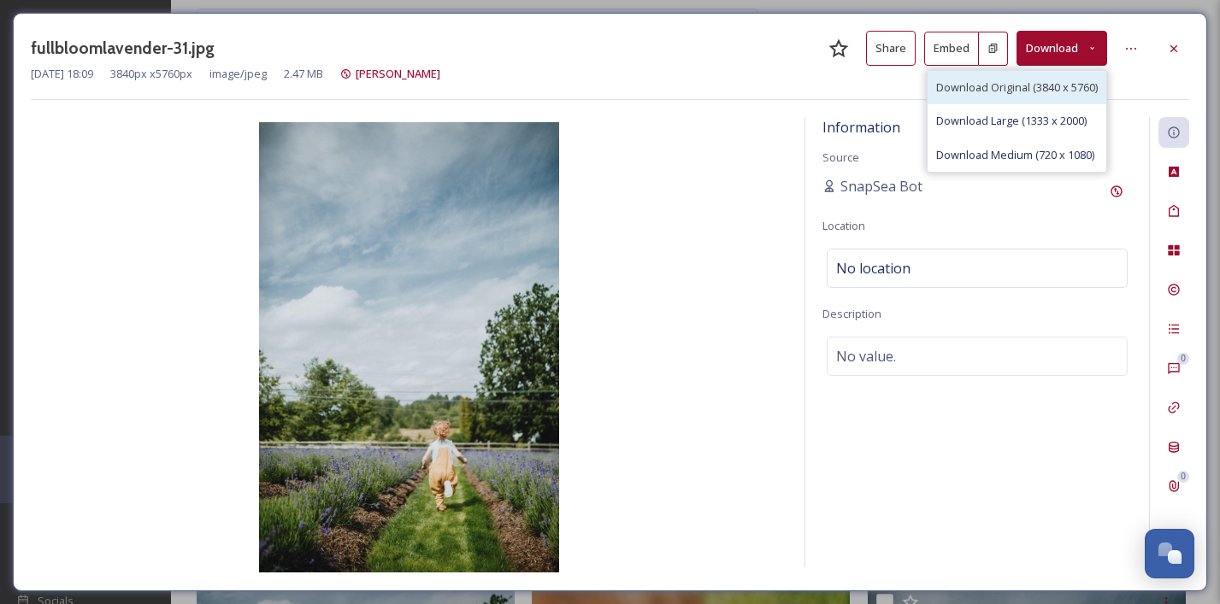
click at [1005, 92] on span "Download Original (3840 x 5760)" at bounding box center [1017, 88] width 162 height 16
